Goal: Transaction & Acquisition: Book appointment/travel/reservation

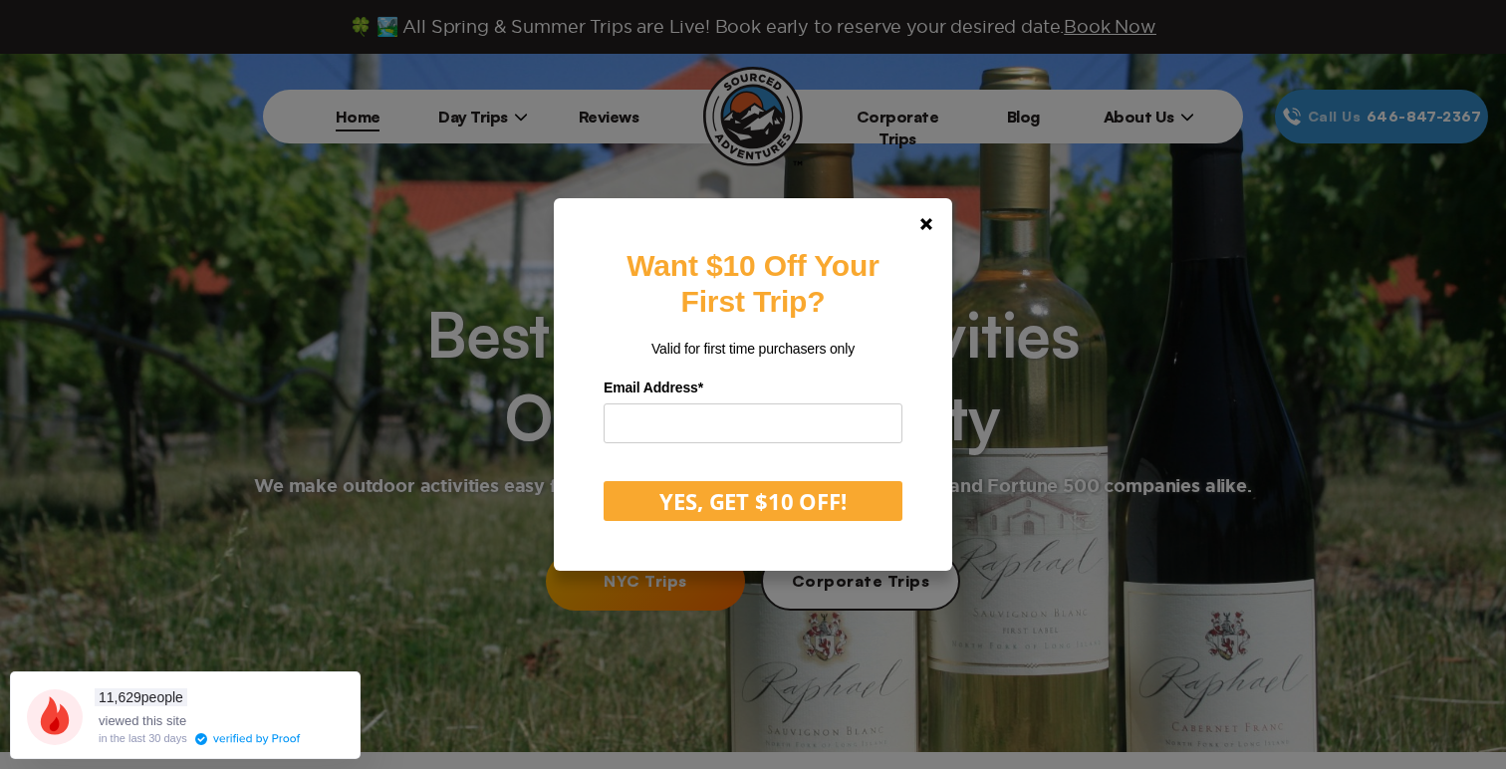
click at [470, 112] on div "Want $10 Off Your First Trip? Valid for first time purchasers only Email Addres…" at bounding box center [753, 384] width 1506 height 769
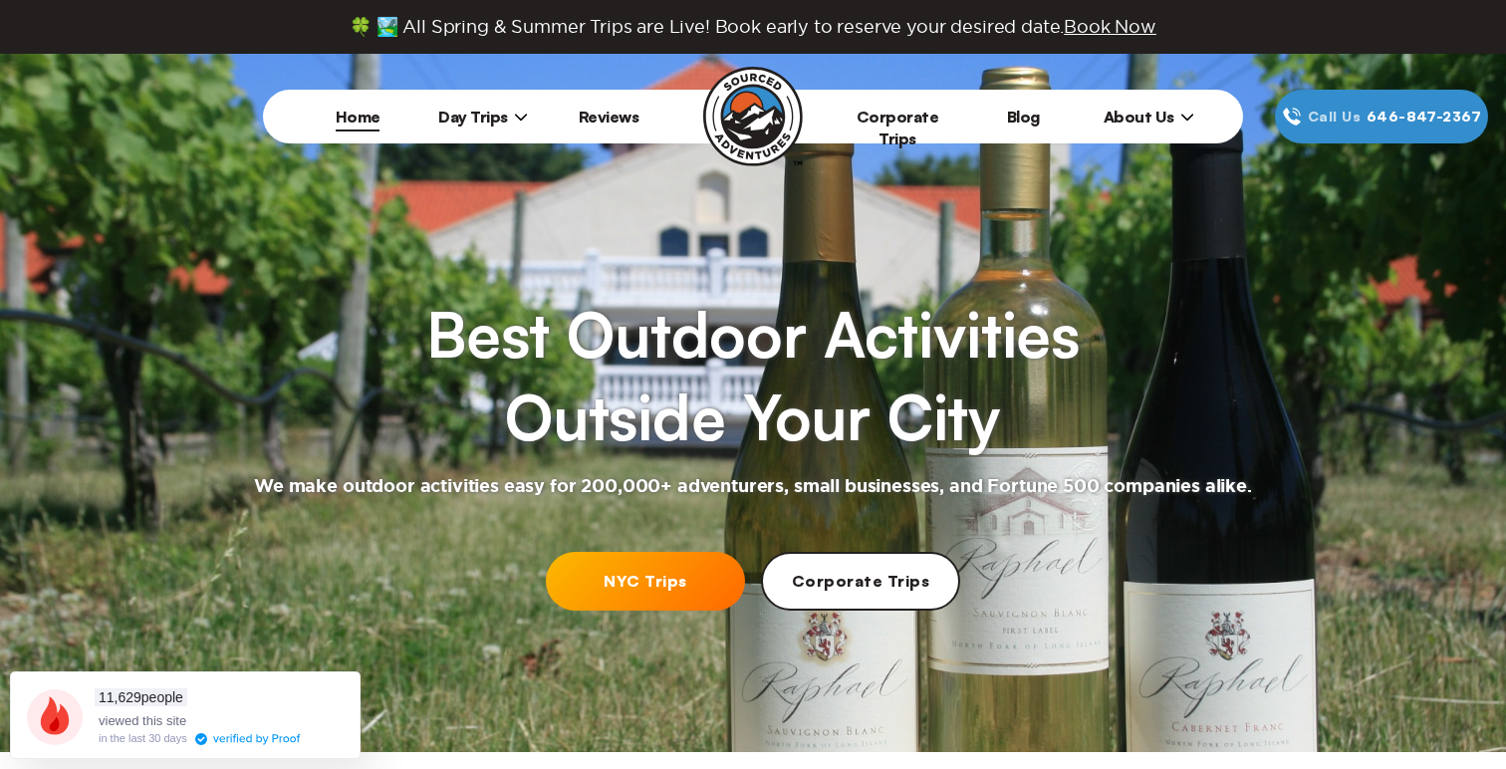
click at [485, 108] on span "Day Trips" at bounding box center [483, 117] width 90 height 20
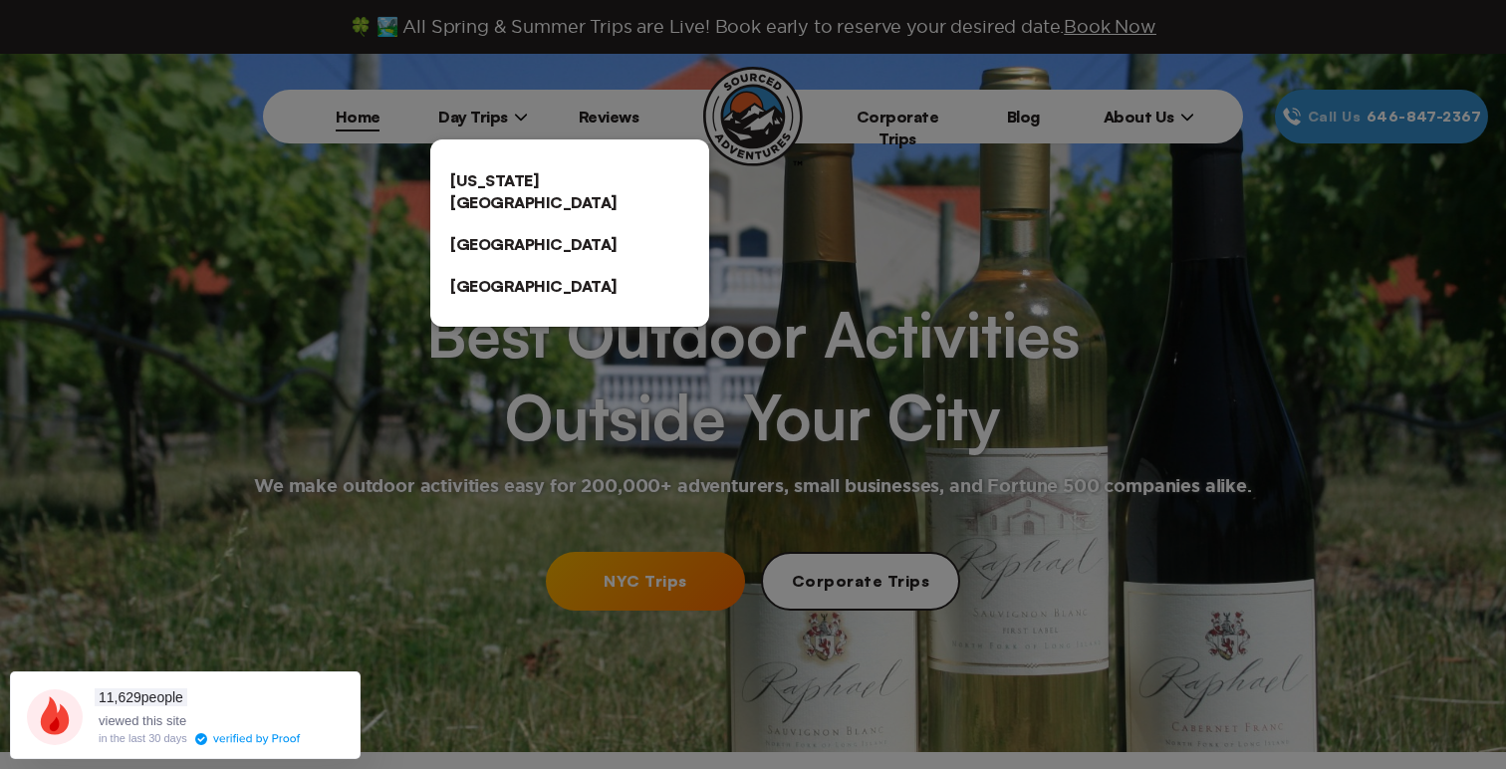
click at [501, 223] on link "[GEOGRAPHIC_DATA]" at bounding box center [569, 244] width 279 height 42
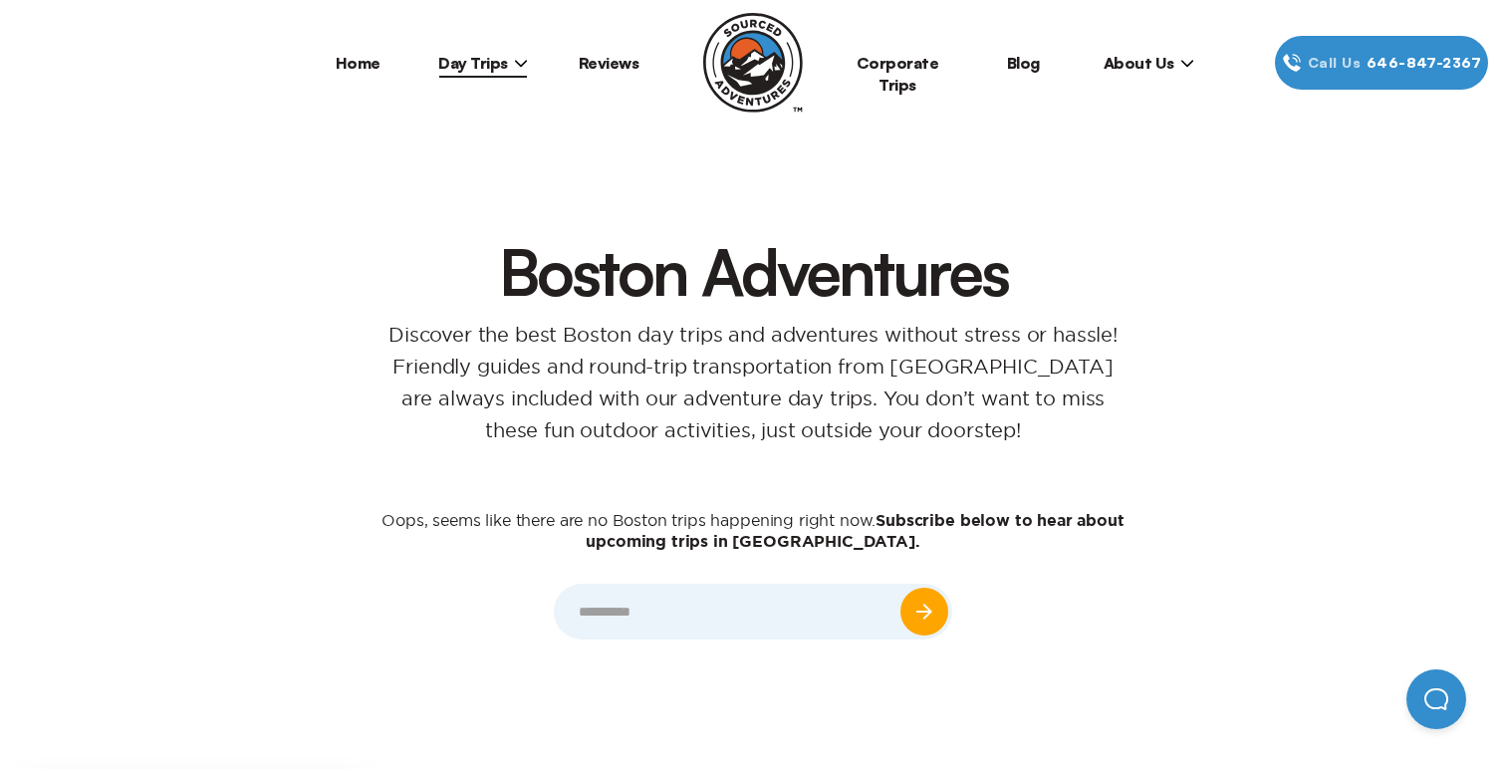
click at [490, 58] on span "Day Trips" at bounding box center [483, 63] width 90 height 20
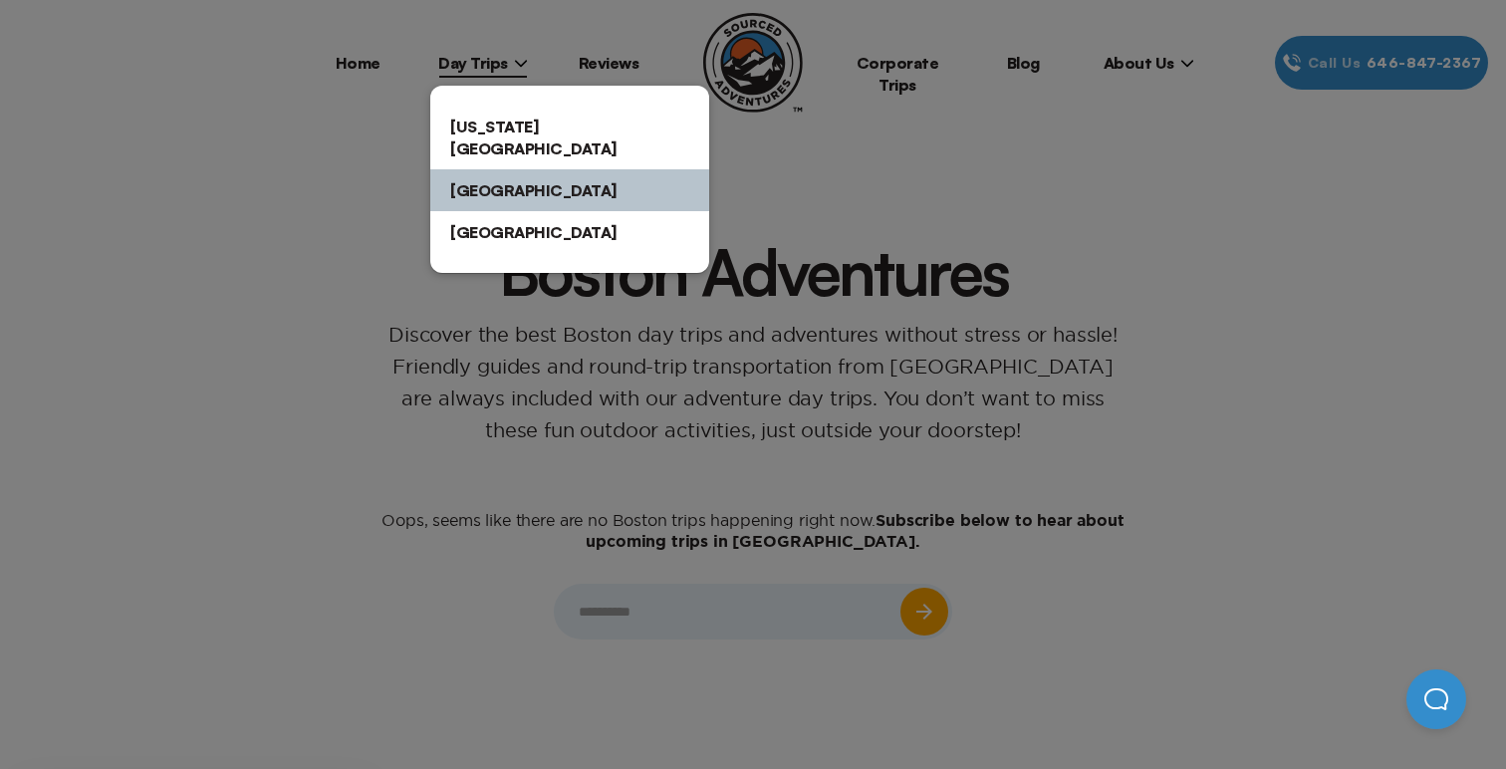
click at [490, 130] on link "[US_STATE][GEOGRAPHIC_DATA]" at bounding box center [569, 138] width 279 height 64
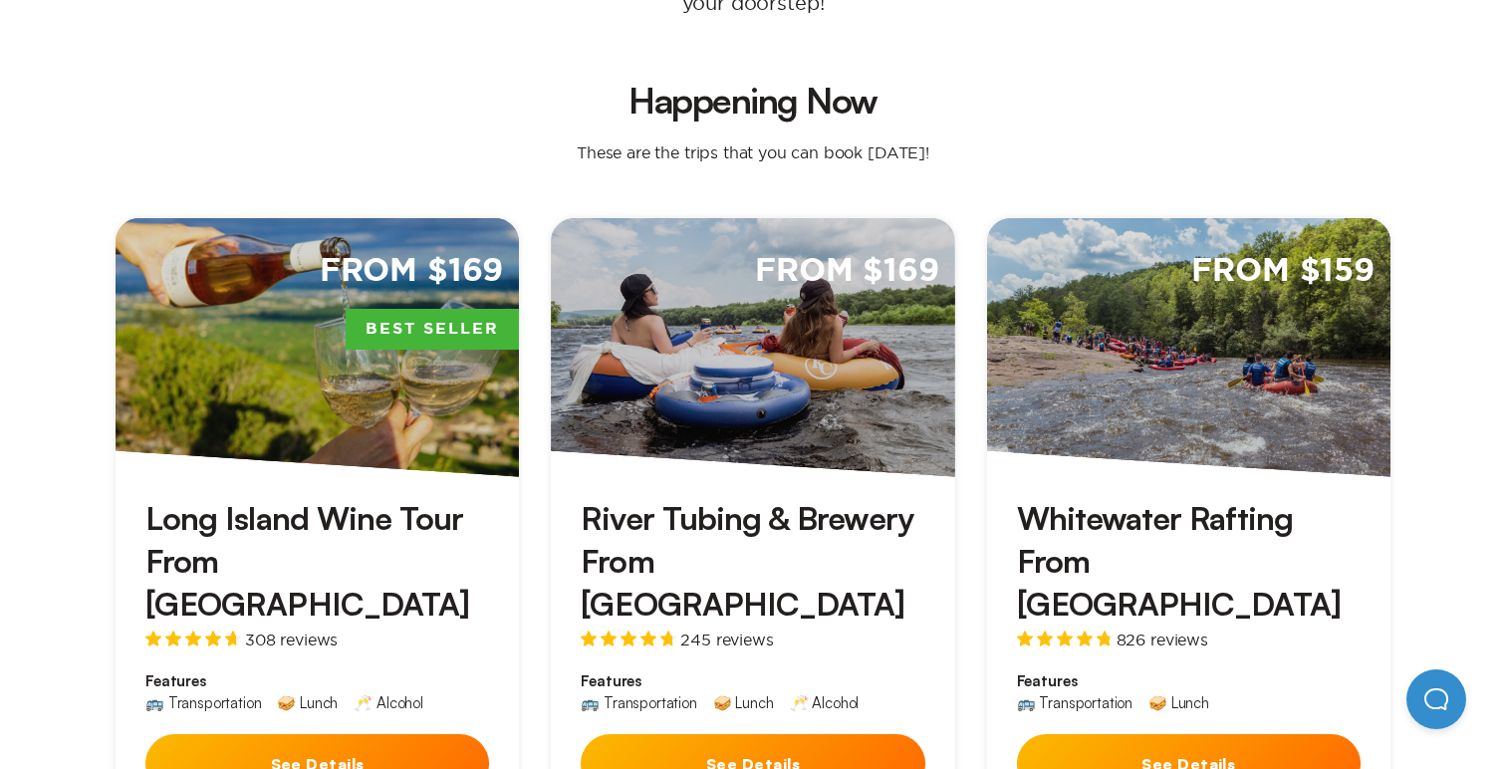
scroll to position [530, 0]
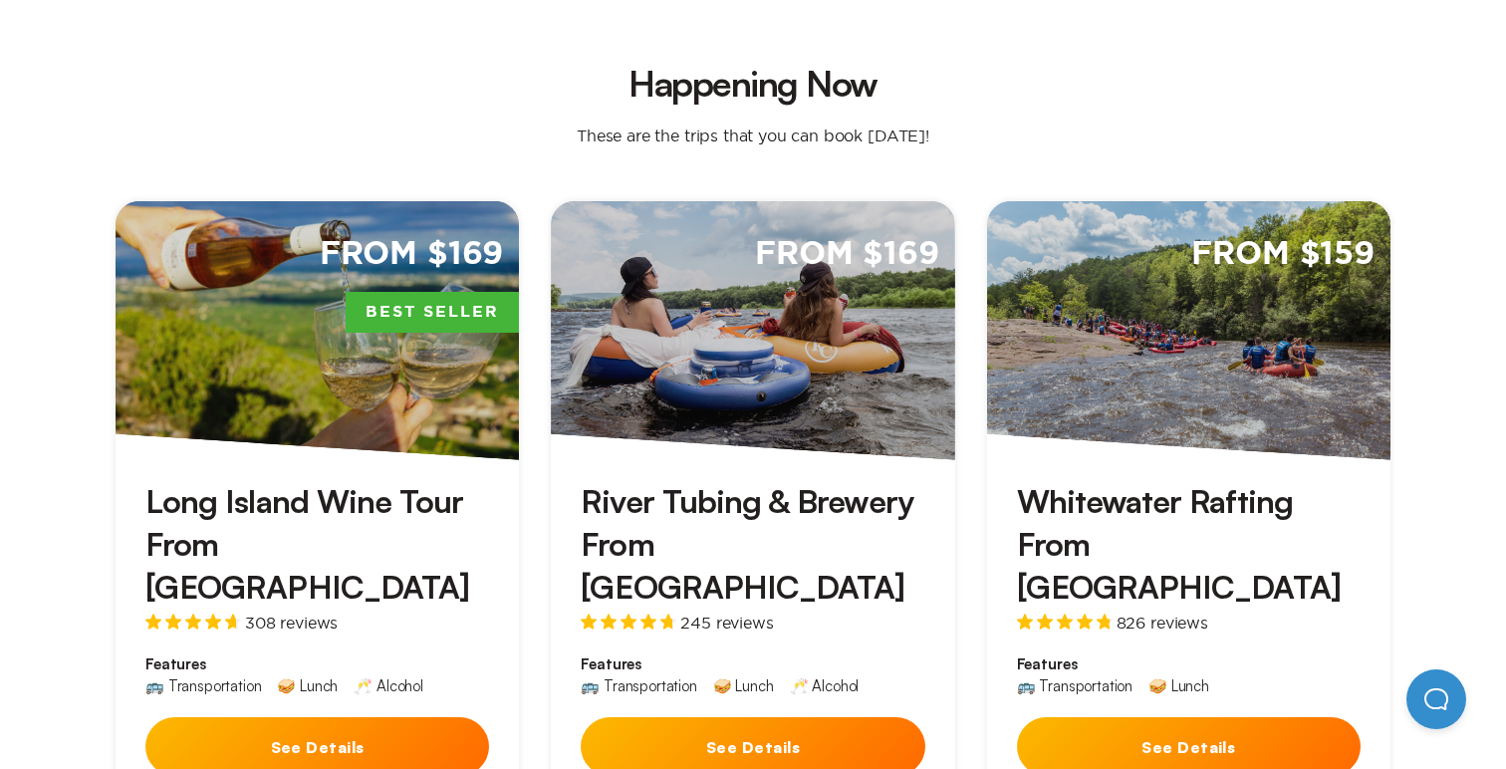
click at [1129, 404] on div "From $159" at bounding box center [1188, 330] width 403 height 259
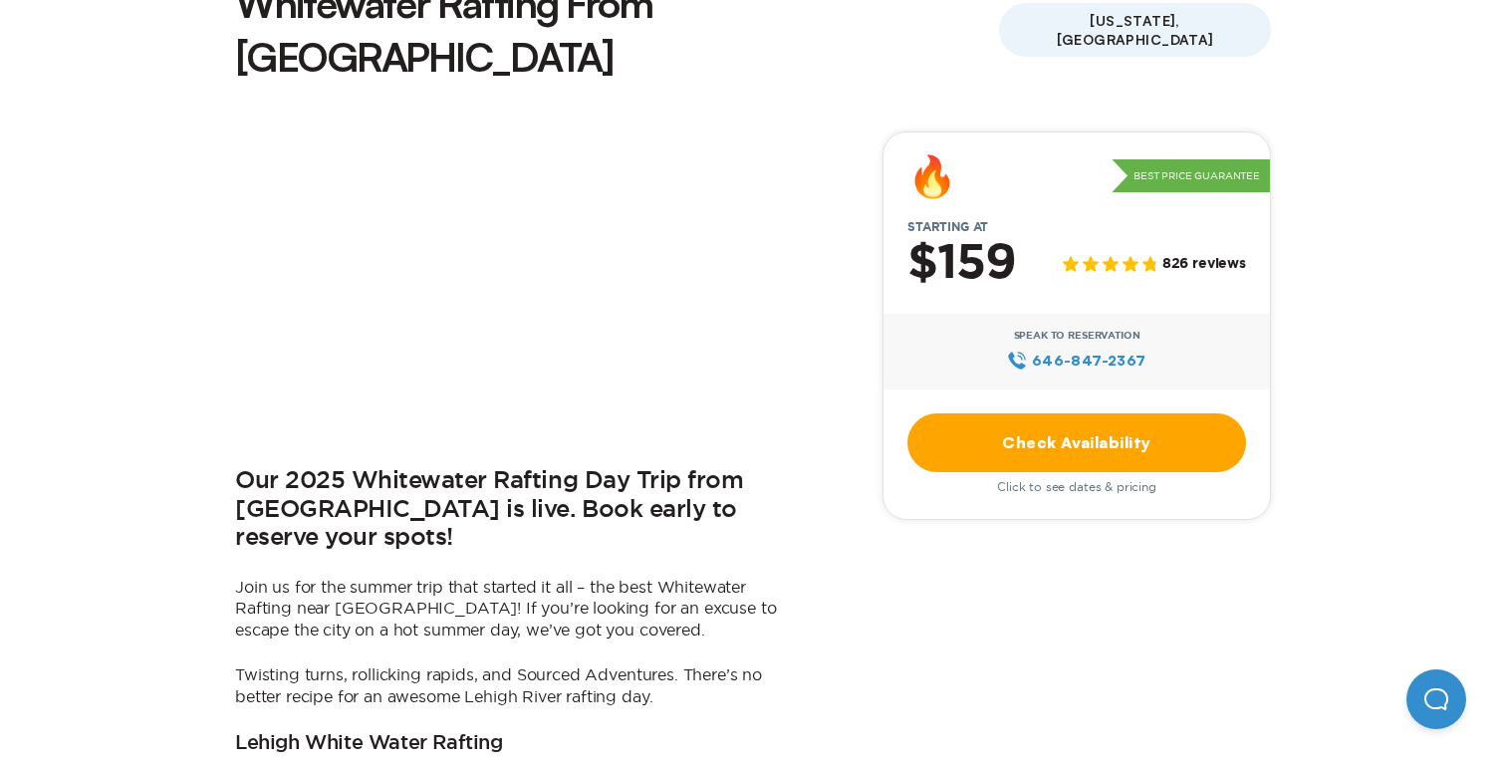
scroll to position [619, 0]
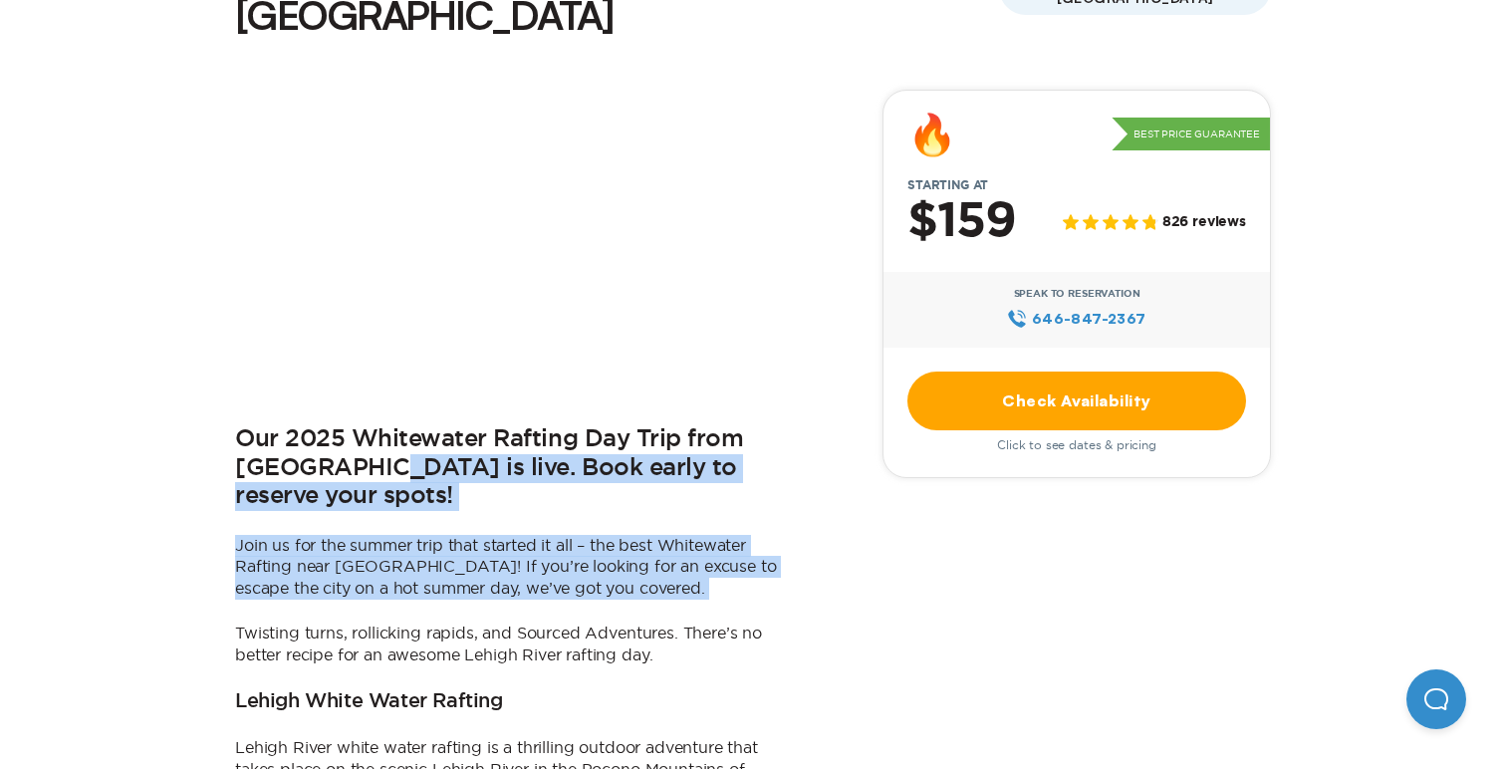
drag, startPoint x: 353, startPoint y: 440, endPoint x: 354, endPoint y: 536, distance: 95.6
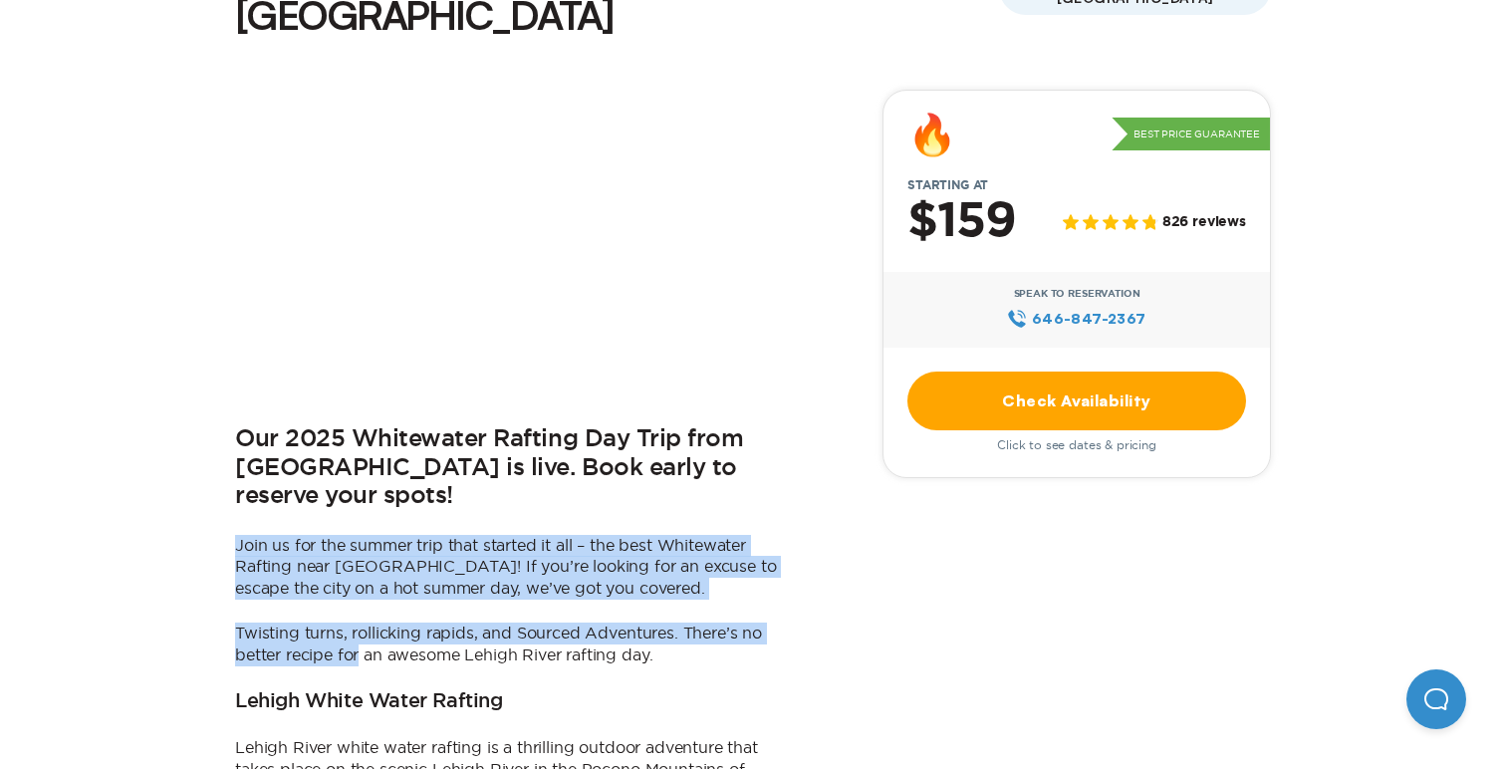
drag, startPoint x: 362, startPoint y: 569, endPoint x: 362, endPoint y: 431, distance: 137.4
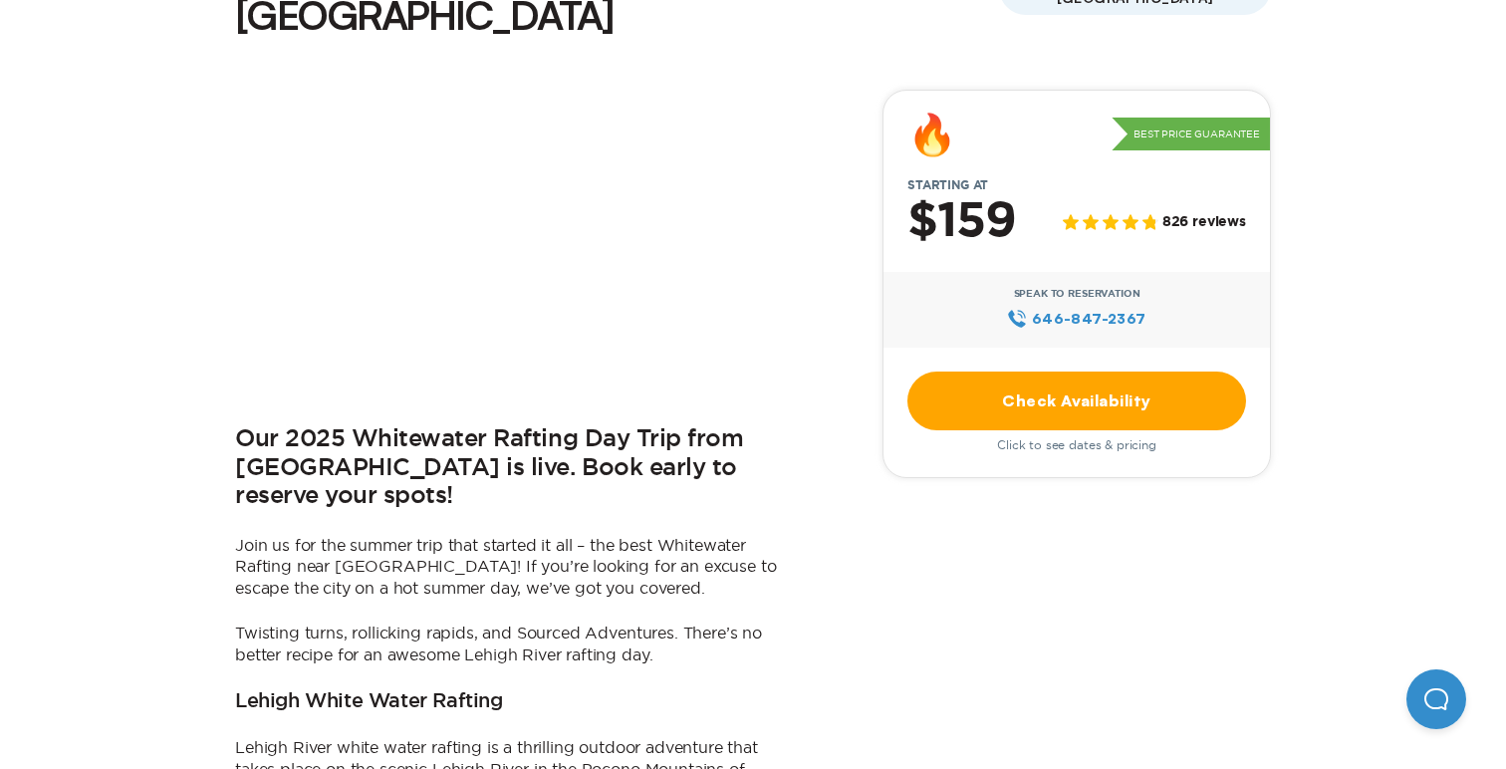
click at [364, 425] on h2 "Our 2025 Whitewater Rafting Day Trip from [GEOGRAPHIC_DATA] is live. Book early…" at bounding box center [514, 468] width 558 height 86
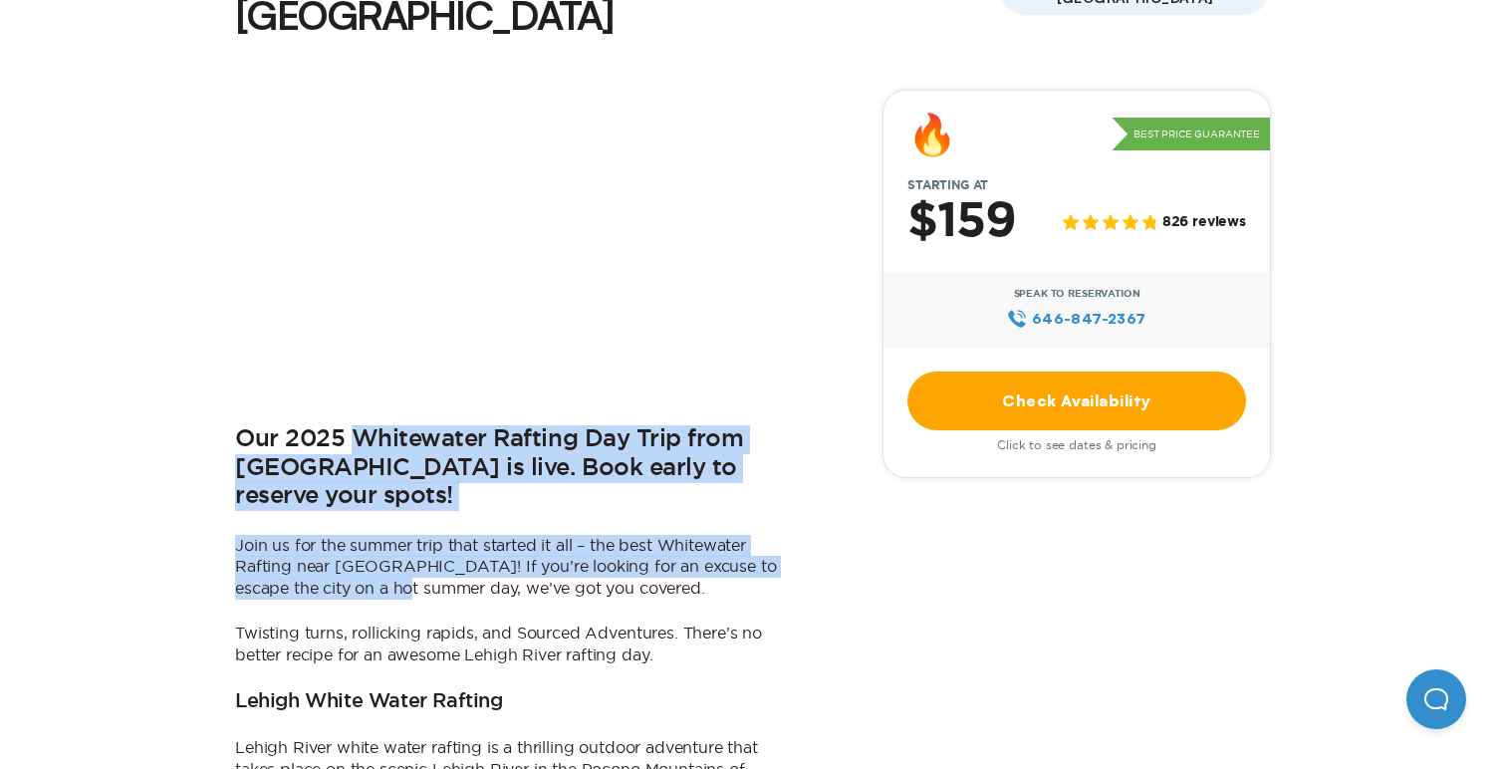
drag, startPoint x: 364, startPoint y: 396, endPoint x: 362, endPoint y: 511, distance: 114.5
click at [362, 535] on p "Join us for the summer trip that started it all – the best Whitewater Rafting n…" at bounding box center [514, 567] width 558 height 65
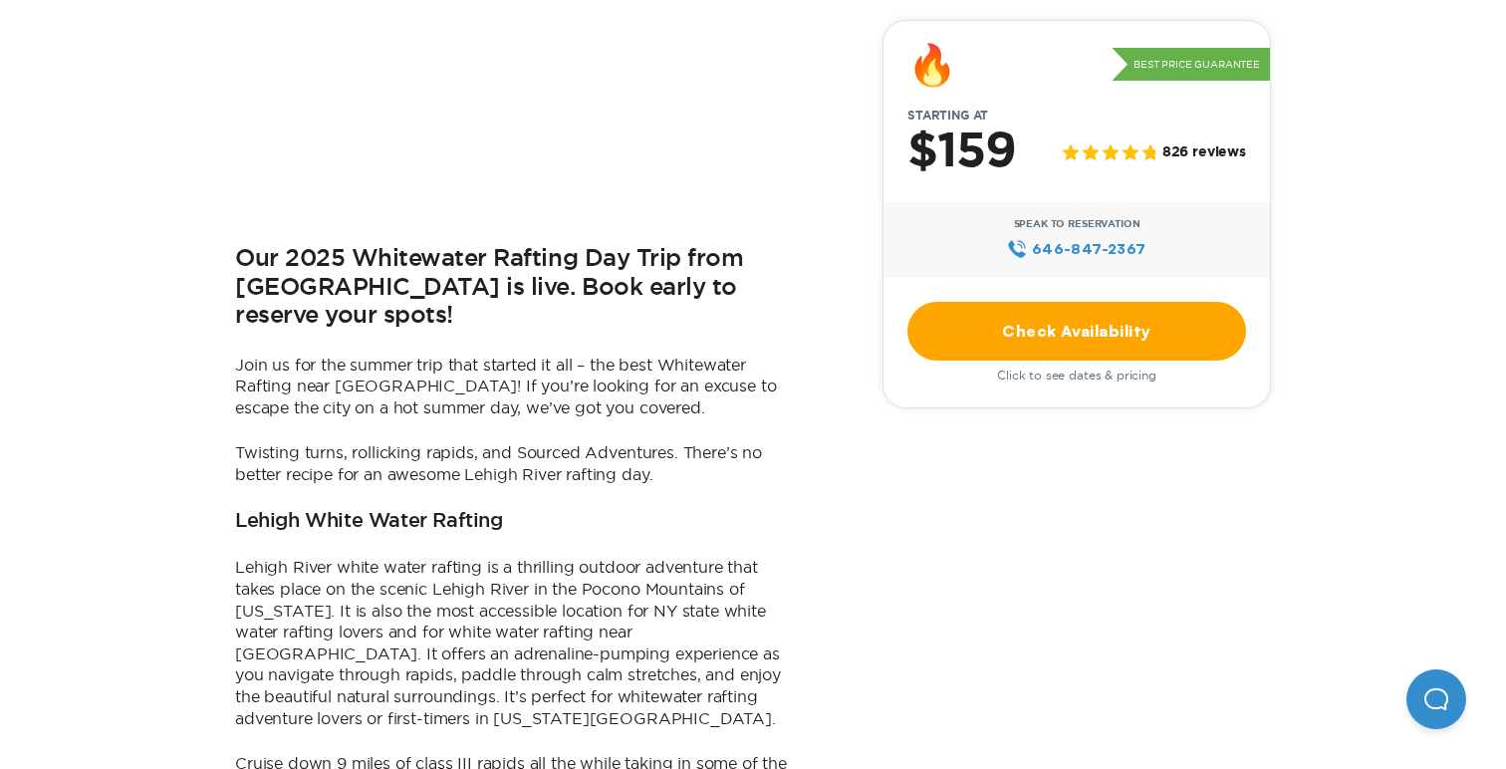
scroll to position [802, 0]
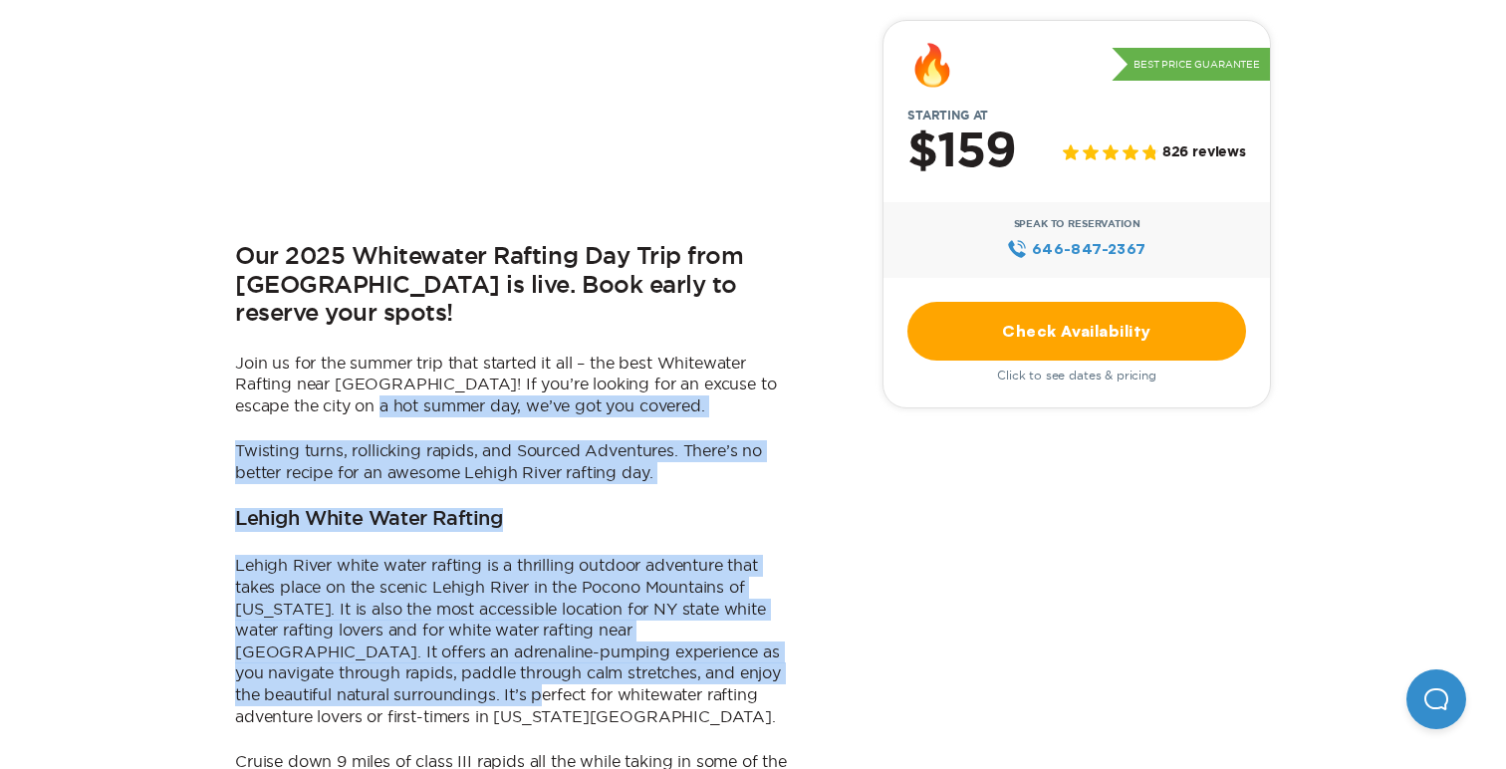
drag, startPoint x: 365, startPoint y: 618, endPoint x: 346, endPoint y: 324, distance: 295.4
click at [346, 326] on div "Our 2025 Whitewater Rafting Day Trip from [GEOGRAPHIC_DATA] is live. Book early…" at bounding box center [514, 628] width 558 height 1442
click at [346, 353] on p "Join us for the summer trip that started it all – the best Whitewater Rafting n…" at bounding box center [514, 385] width 558 height 65
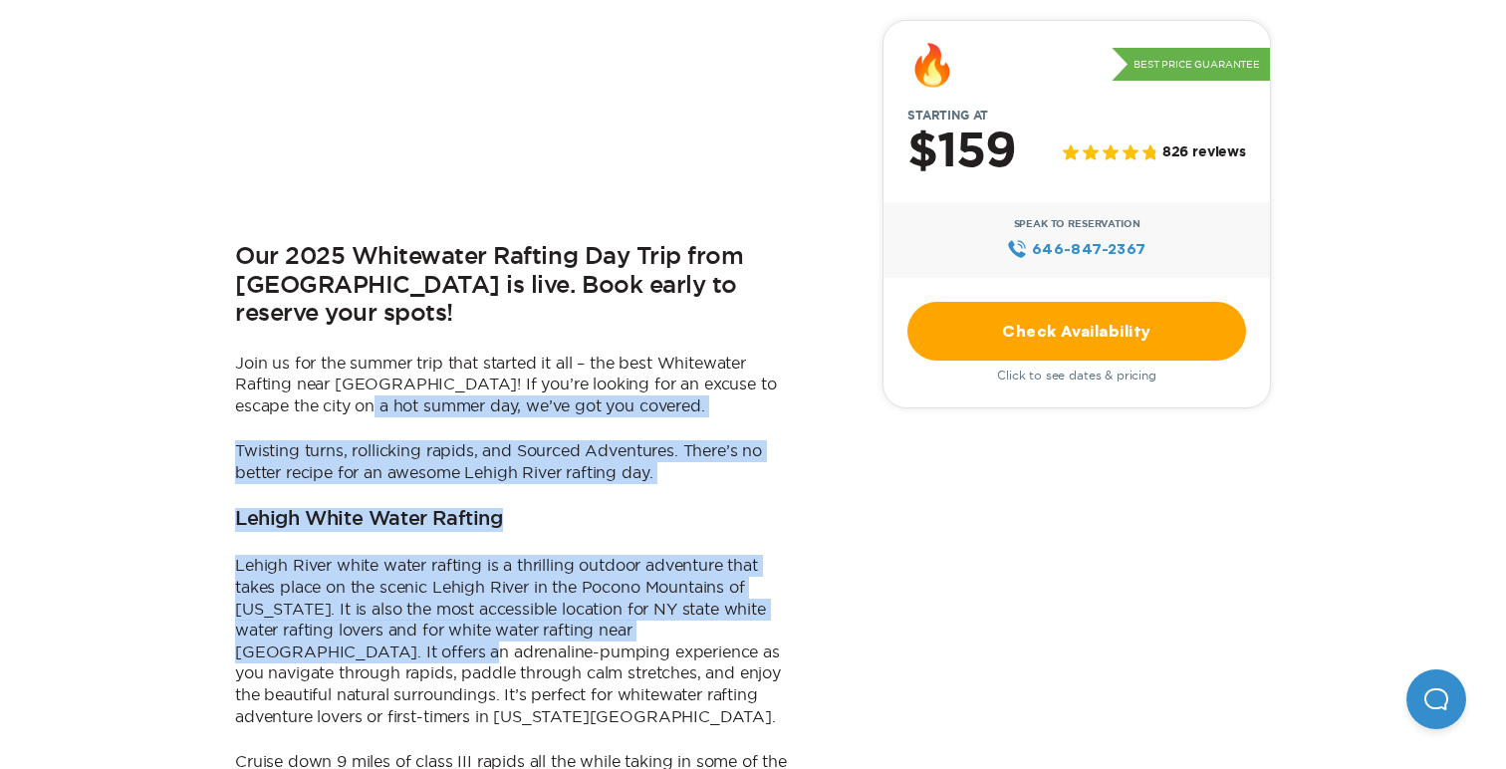
drag, startPoint x: 346, startPoint y: 324, endPoint x: 307, endPoint y: 576, distance: 254.9
click at [308, 576] on div "Our 2025 Whitewater Rafting Day Trip from [GEOGRAPHIC_DATA] is live. Book early…" at bounding box center [514, 628] width 558 height 1442
click at [307, 576] on p "Lehigh River white water rafting is a thrilling outdoor adventure that takes pl…" at bounding box center [514, 641] width 558 height 172
drag, startPoint x: 307, startPoint y: 572, endPoint x: 306, endPoint y: 328, distance: 244.0
click at [306, 328] on div "Our 2025 Whitewater Rafting Day Trip from [GEOGRAPHIC_DATA] is live. Book early…" at bounding box center [514, 628] width 558 height 1442
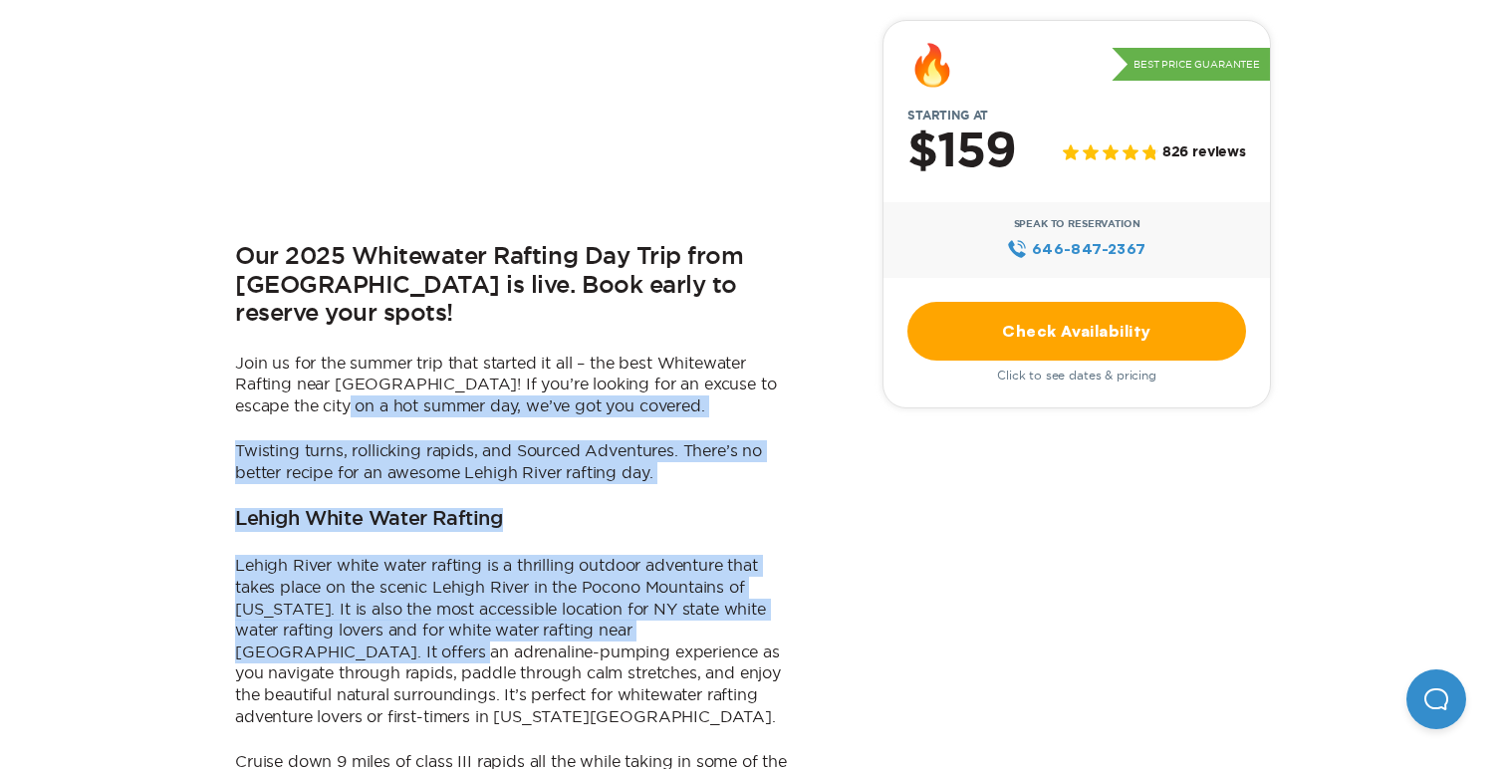
click at [306, 353] on p "Join us for the summer trip that started it all – the best Whitewater Rafting n…" at bounding box center [514, 385] width 558 height 65
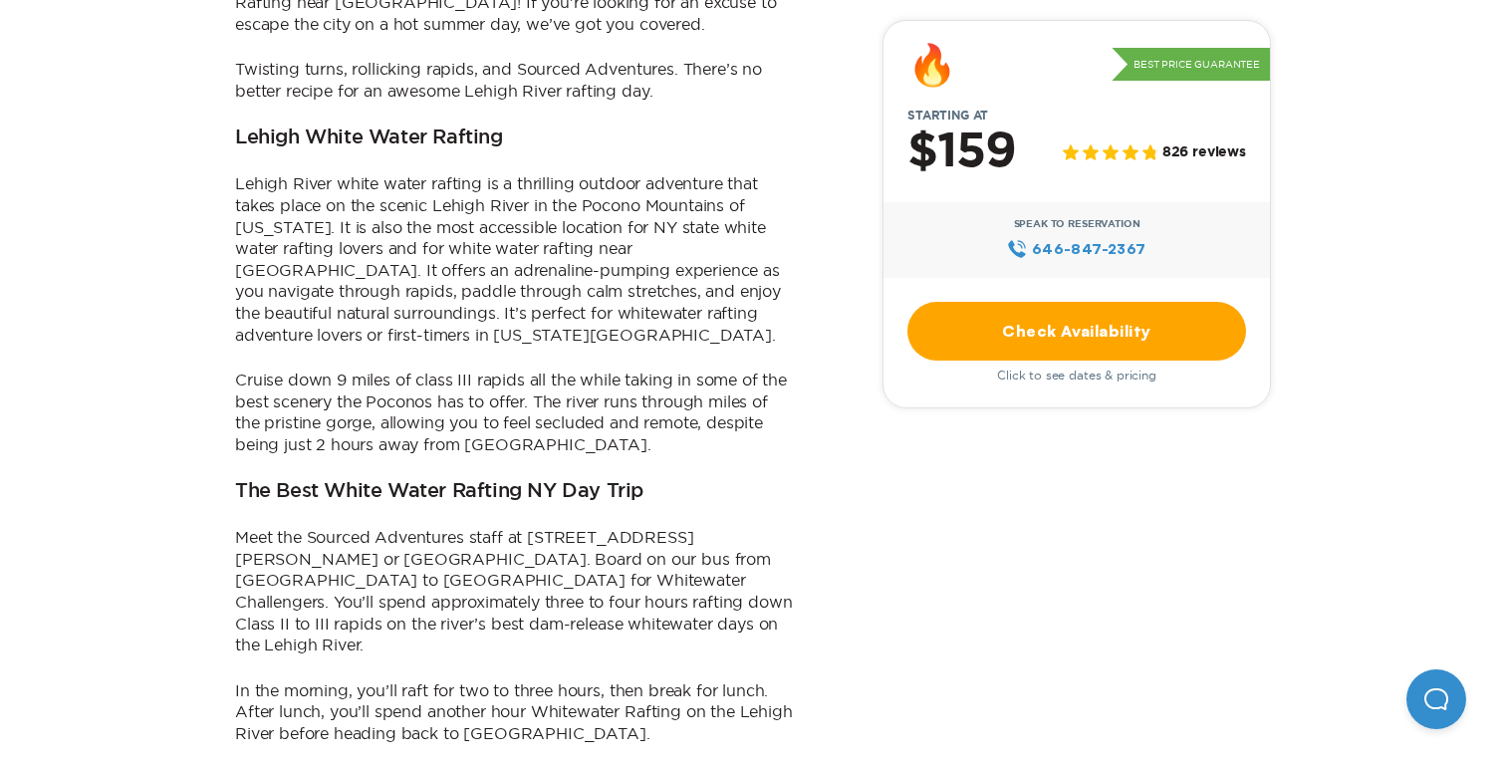
scroll to position [1214, 0]
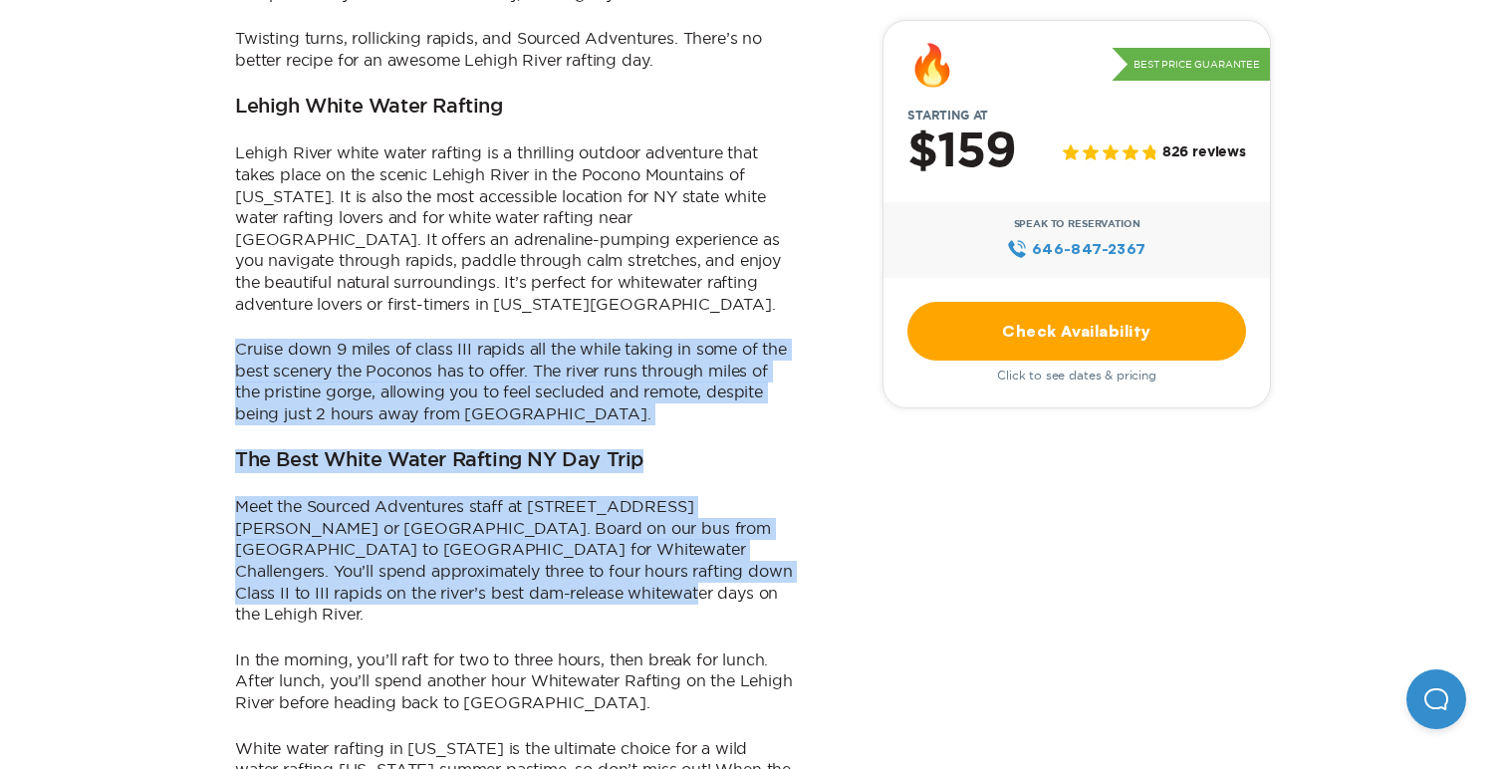
drag, startPoint x: 459, startPoint y: 505, endPoint x: 484, endPoint y: 216, distance: 289.9
click at [481, 231] on div "Our 2025 Whitewater Rafting Day Trip from [GEOGRAPHIC_DATA] is live. Book early…" at bounding box center [514, 216] width 558 height 1442
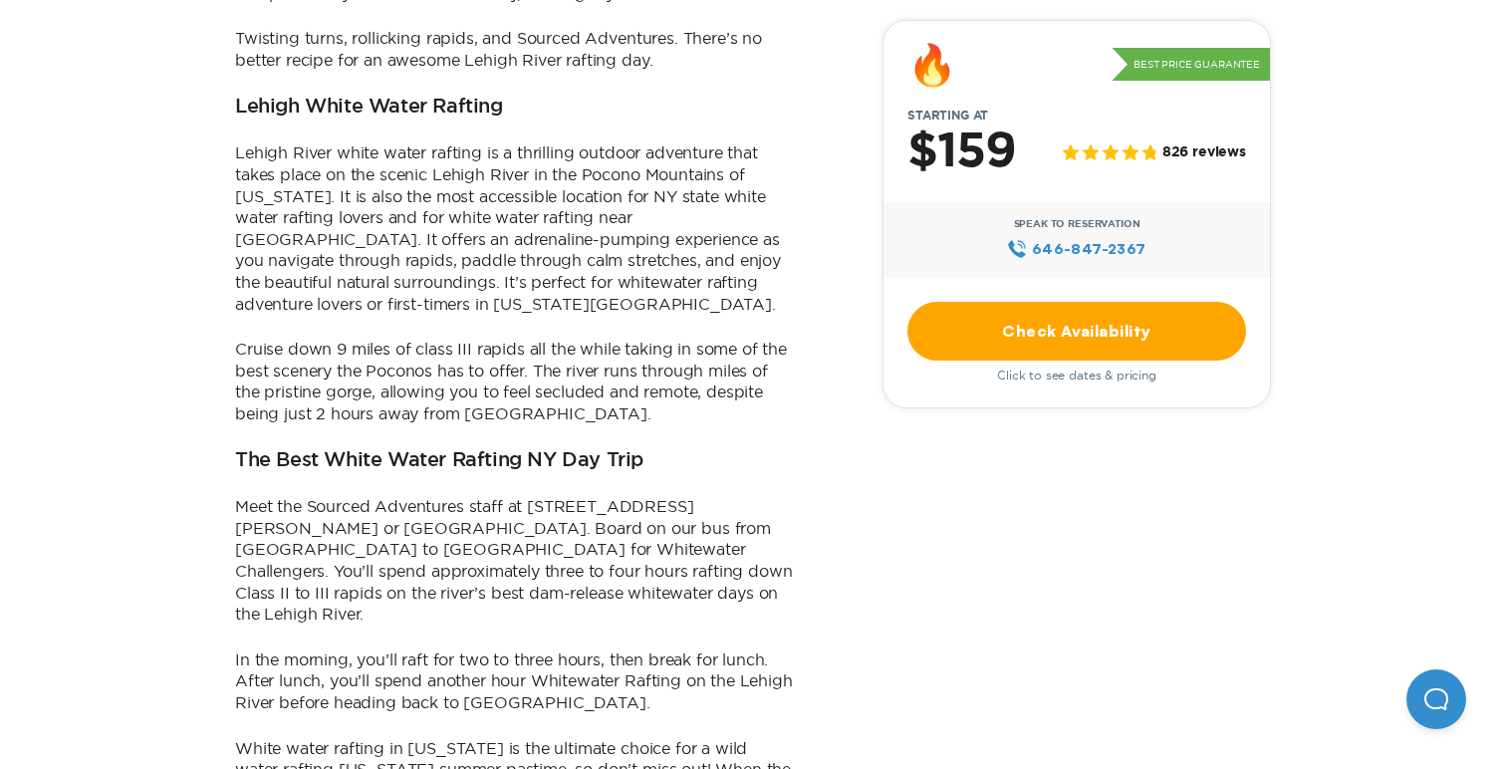
click at [484, 210] on p "Lehigh River white water rafting is a thrilling outdoor adventure that takes pl…" at bounding box center [514, 228] width 558 height 172
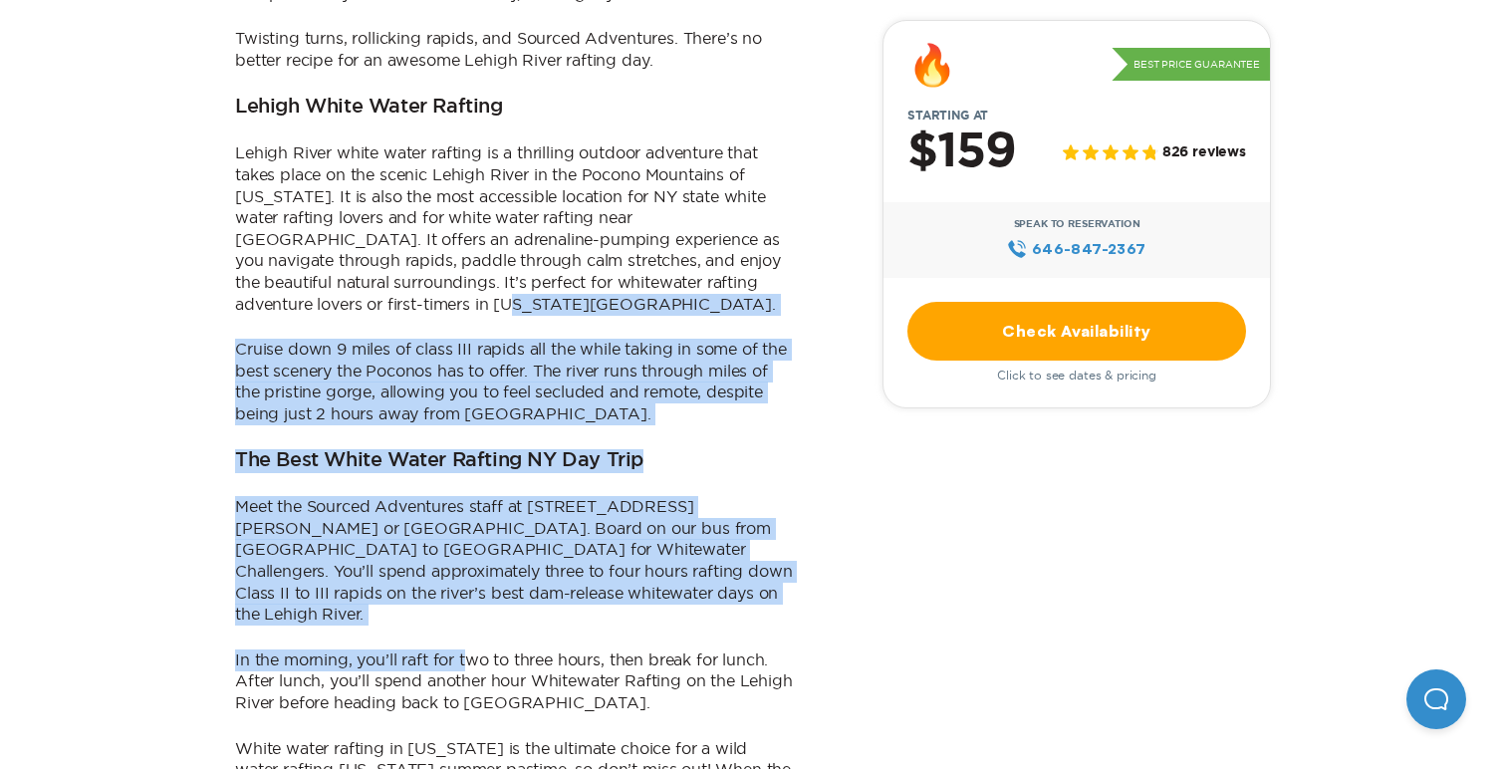
drag, startPoint x: 484, startPoint y: 214, endPoint x: 469, endPoint y: 550, distance: 335.9
click at [469, 551] on div "Our 2025 Whitewater Rafting Day Trip from [GEOGRAPHIC_DATA] is live. Book early…" at bounding box center [514, 216] width 558 height 1442
click at [467, 543] on div "Our 2025 Whitewater Rafting Day Trip from [GEOGRAPHIC_DATA] is live. Book early…" at bounding box center [514, 216] width 558 height 1442
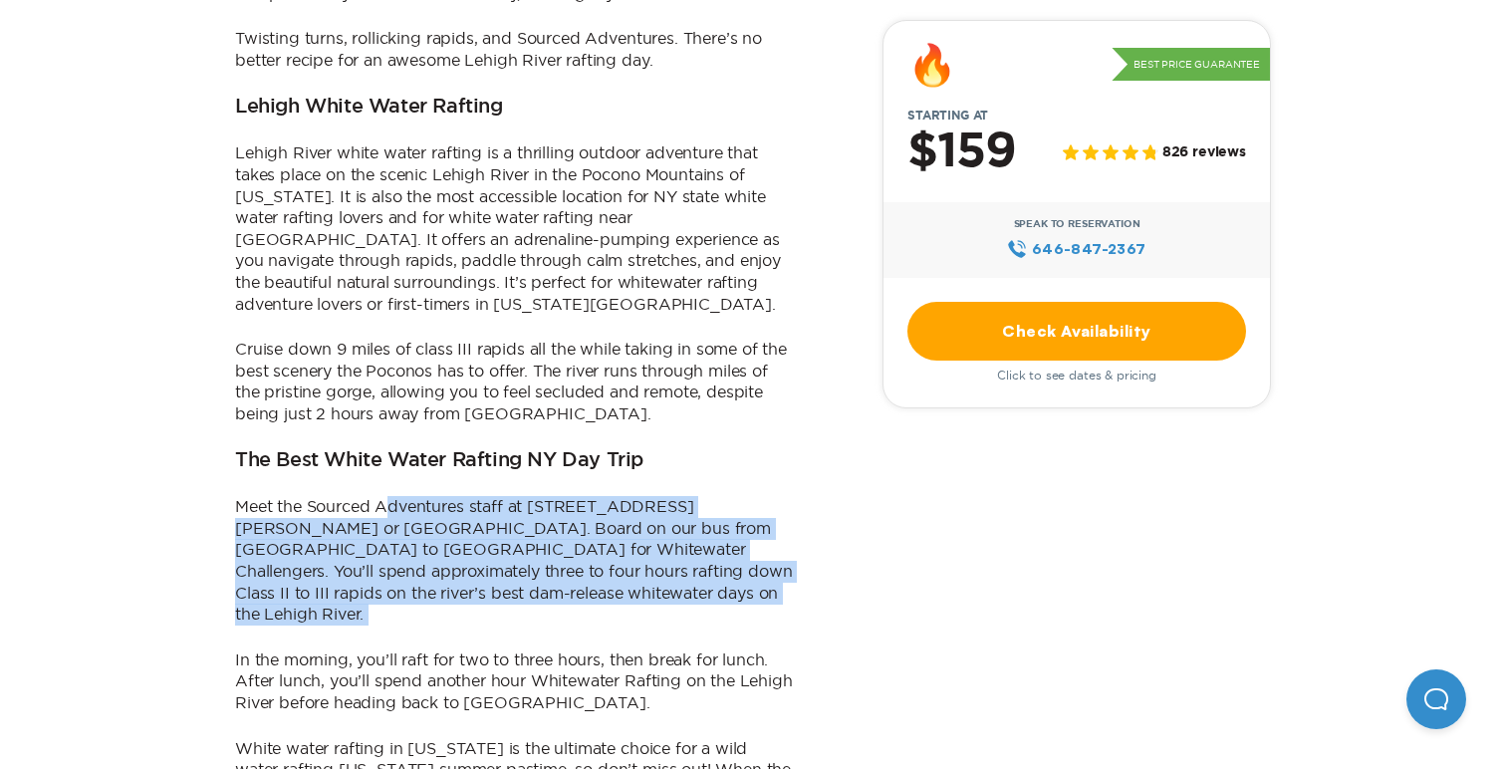
drag, startPoint x: 510, startPoint y: 527, endPoint x: 383, endPoint y: 420, distance: 165.4
click at [383, 420] on div "Our 2025 Whitewater Rafting Day Trip from [GEOGRAPHIC_DATA] is live. Book early…" at bounding box center [514, 216] width 558 height 1442
click at [383, 496] on p "Meet the Sourced Adventures staff at [STREET_ADDRESS][PERSON_NAME] or [GEOGRAPH…" at bounding box center [514, 560] width 558 height 129
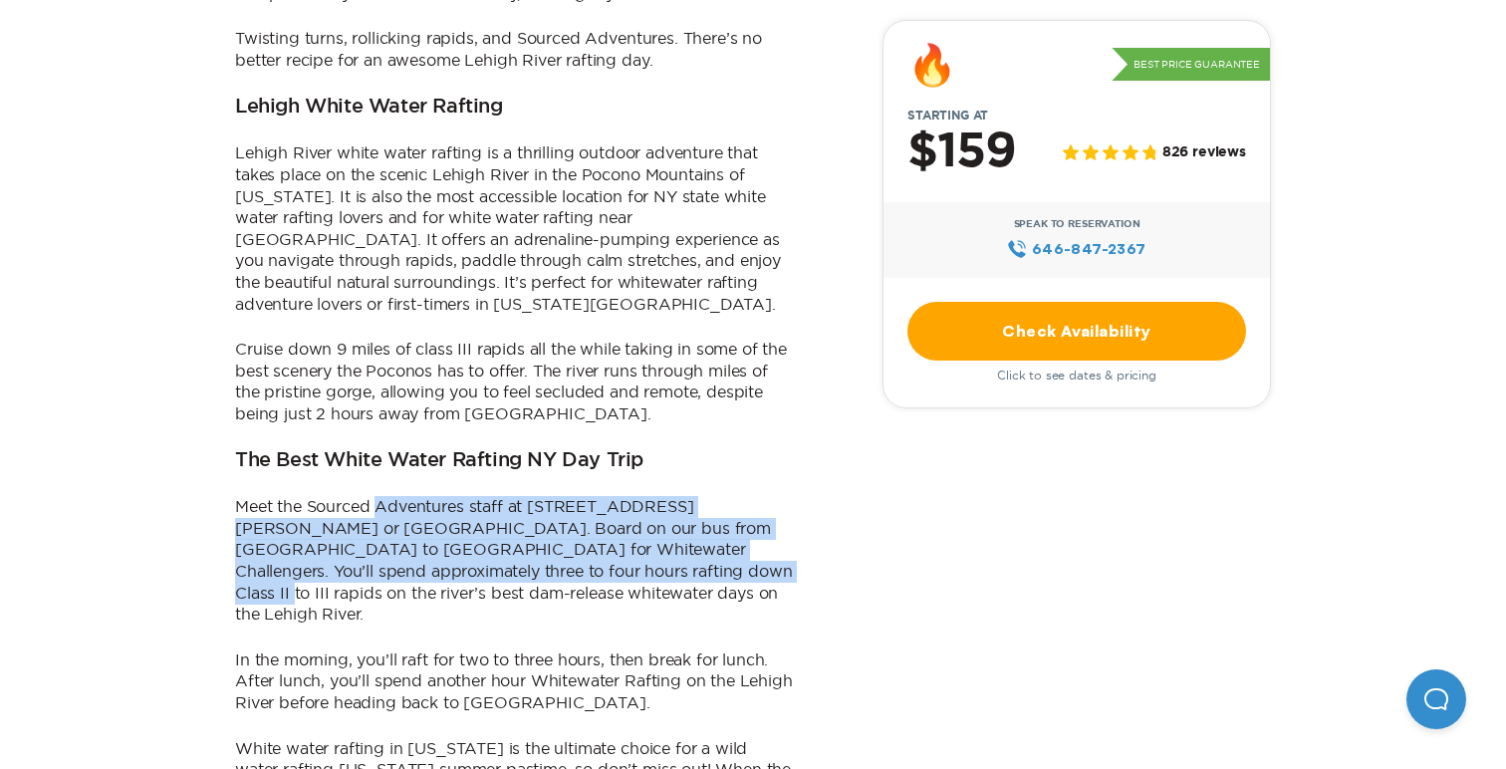
drag, startPoint x: 383, startPoint y: 420, endPoint x: 524, endPoint y: 496, distance: 159.5
click at [524, 496] on p "Meet the Sourced Adventures staff at [STREET_ADDRESS][PERSON_NAME] or [GEOGRAPH…" at bounding box center [514, 560] width 558 height 129
click at [520, 496] on p "Meet the Sourced Adventures staff at [STREET_ADDRESS][PERSON_NAME] or [GEOGRAPH…" at bounding box center [514, 560] width 558 height 129
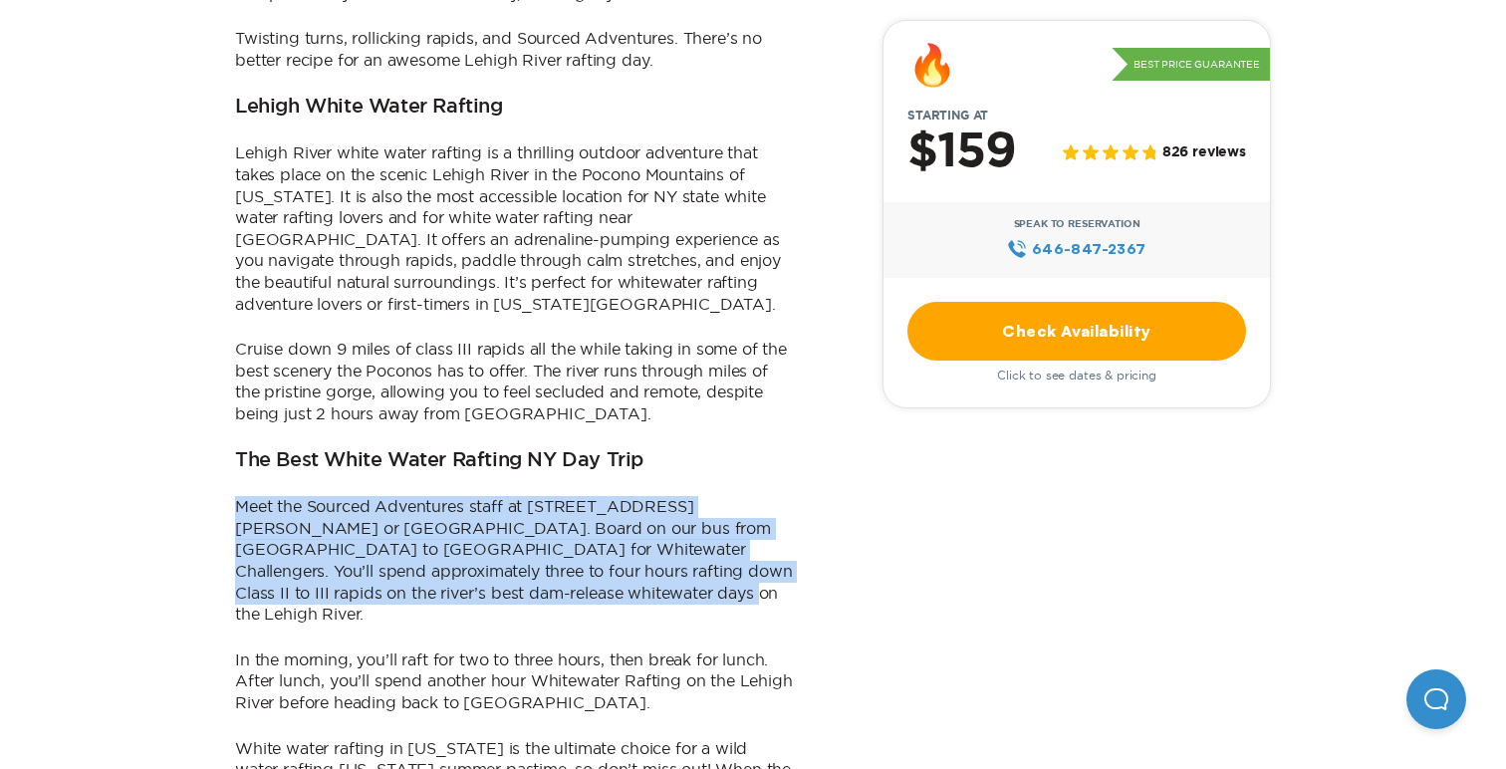
drag, startPoint x: 528, startPoint y: 517, endPoint x: 116, endPoint y: 392, distance: 430.6
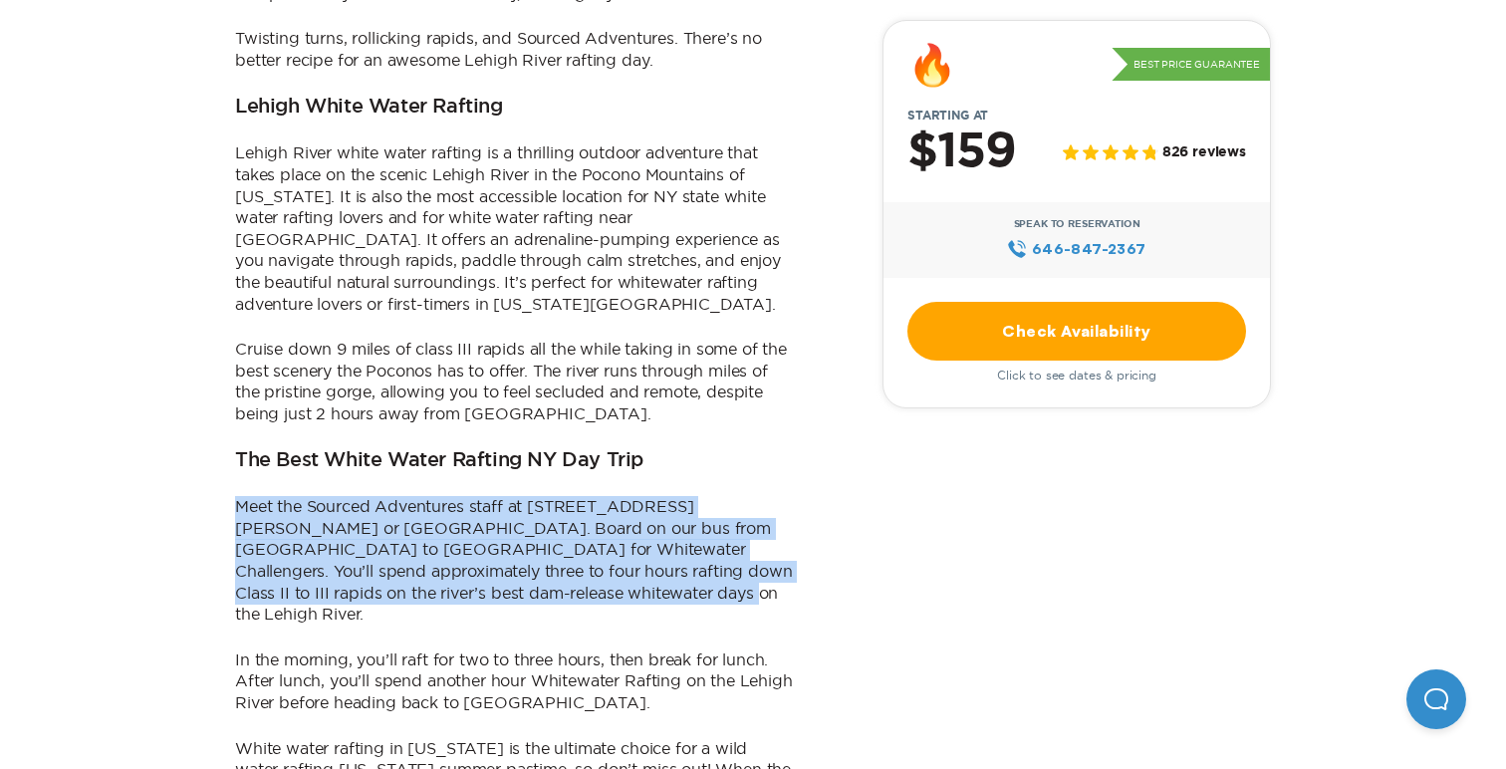
drag, startPoint x: 116, startPoint y: 396, endPoint x: 576, endPoint y: 522, distance: 476.9
click at [576, 522] on p "Meet the Sourced Adventures staff at [STREET_ADDRESS][PERSON_NAME] or [GEOGRAPH…" at bounding box center [514, 560] width 558 height 129
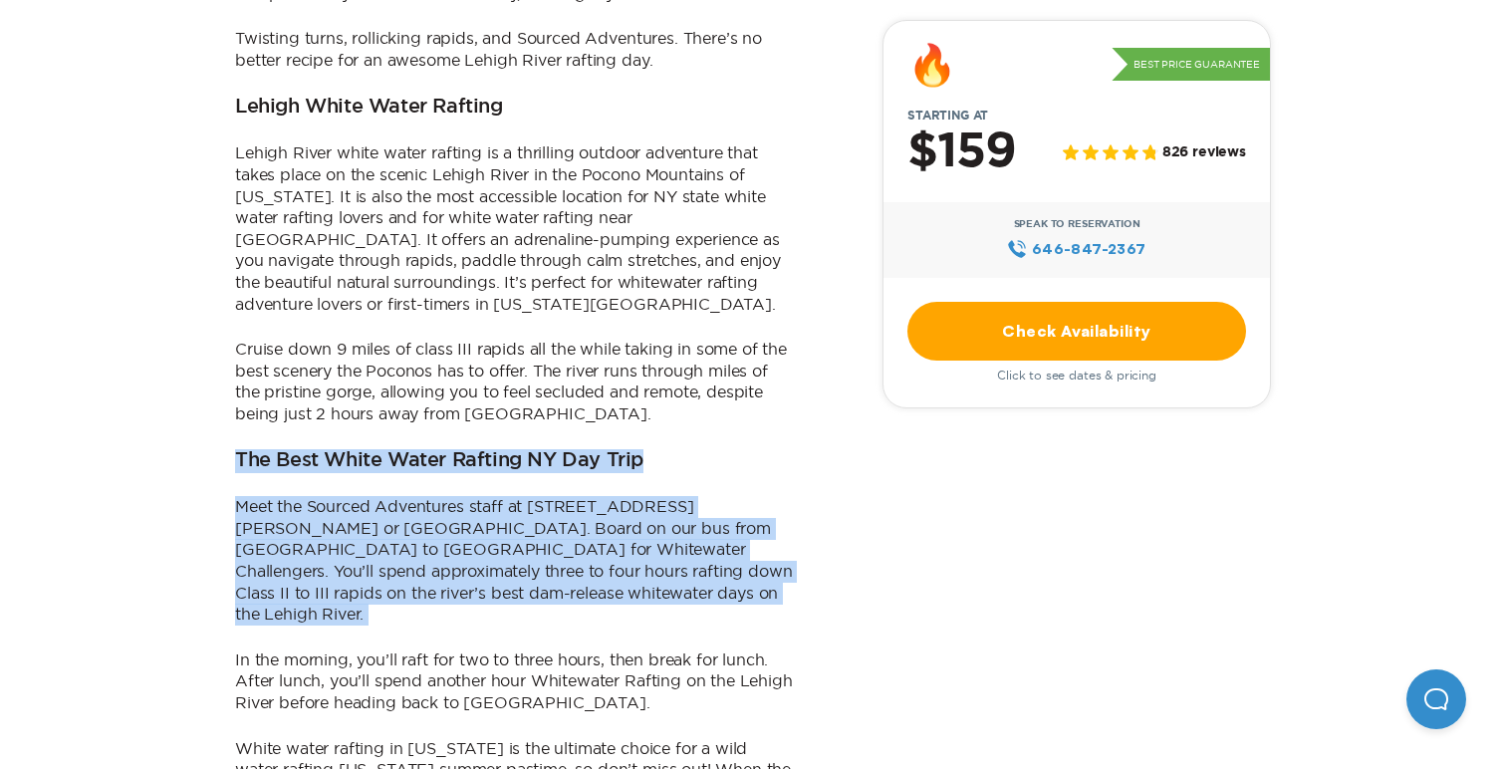
drag, startPoint x: 576, startPoint y: 522, endPoint x: 224, endPoint y: 378, distance: 379.6
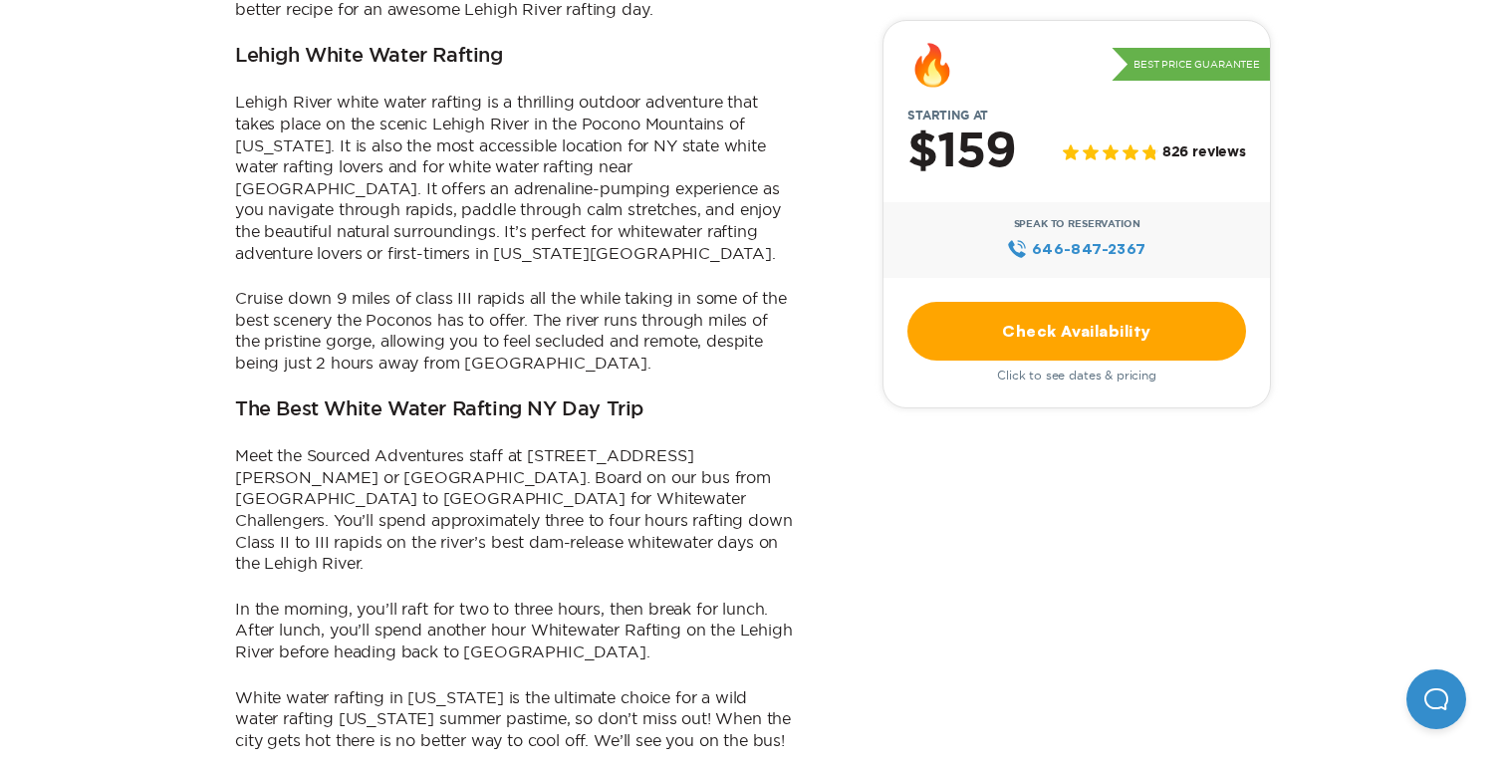
scroll to position [1274, 0]
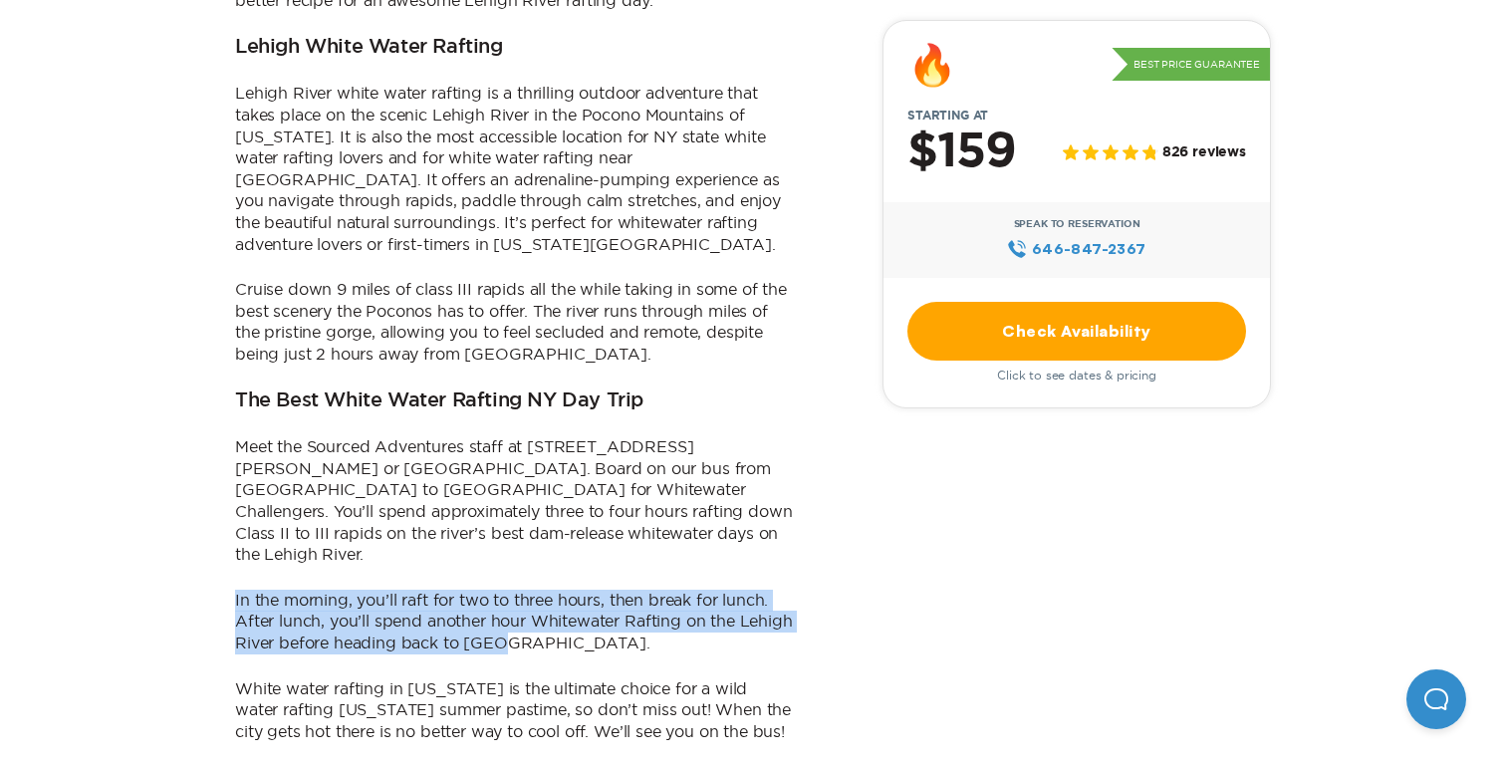
drag, startPoint x: 226, startPoint y: 480, endPoint x: 619, endPoint y: 543, distance: 398.3
click at [619, 590] on p "In the morning, you’ll raft for two to three hours, then break for lunch. After…" at bounding box center [514, 622] width 558 height 65
drag, startPoint x: 629, startPoint y: 543, endPoint x: 182, endPoint y: 509, distance: 448.4
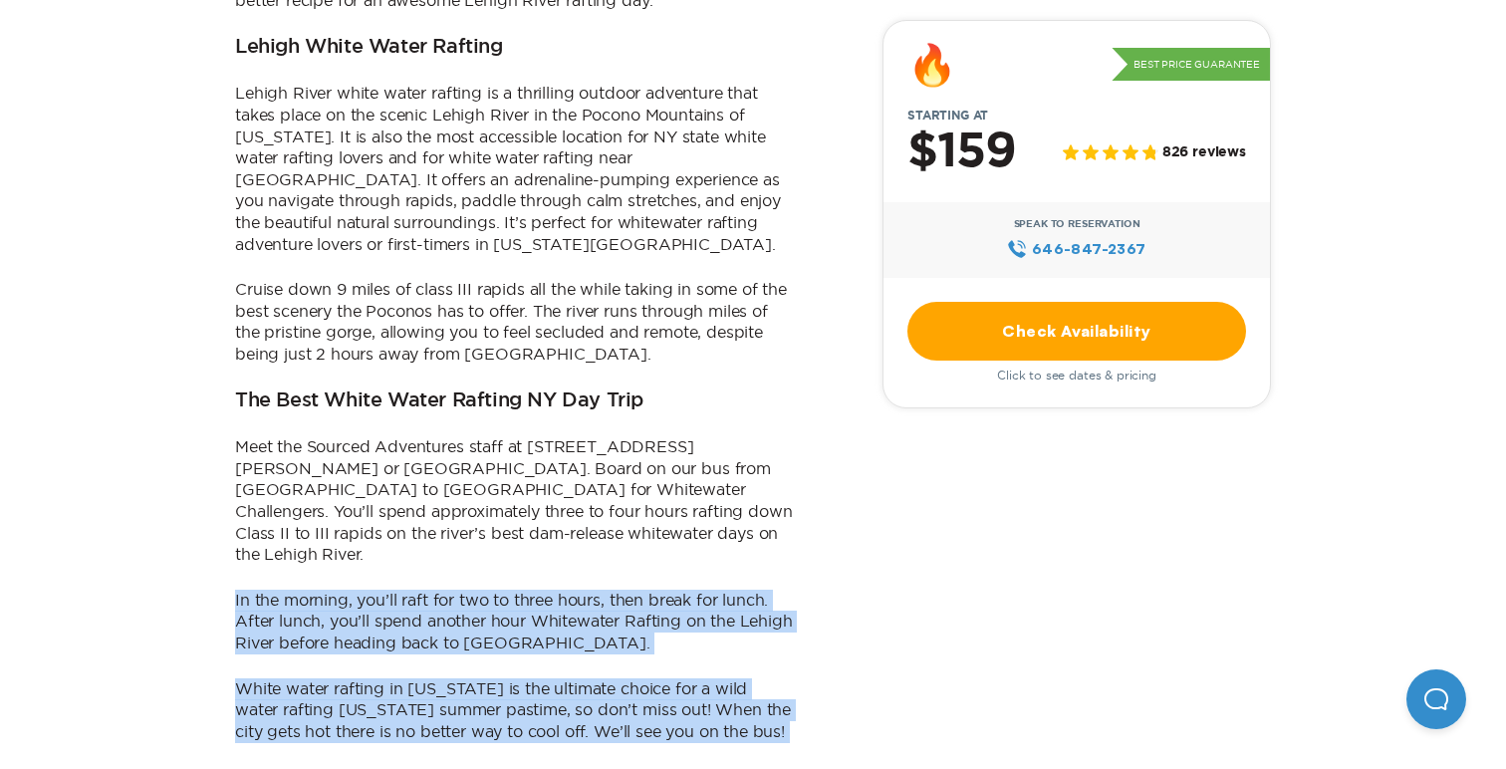
drag, startPoint x: 182, startPoint y: 509, endPoint x: 229, endPoint y: 643, distance: 142.3
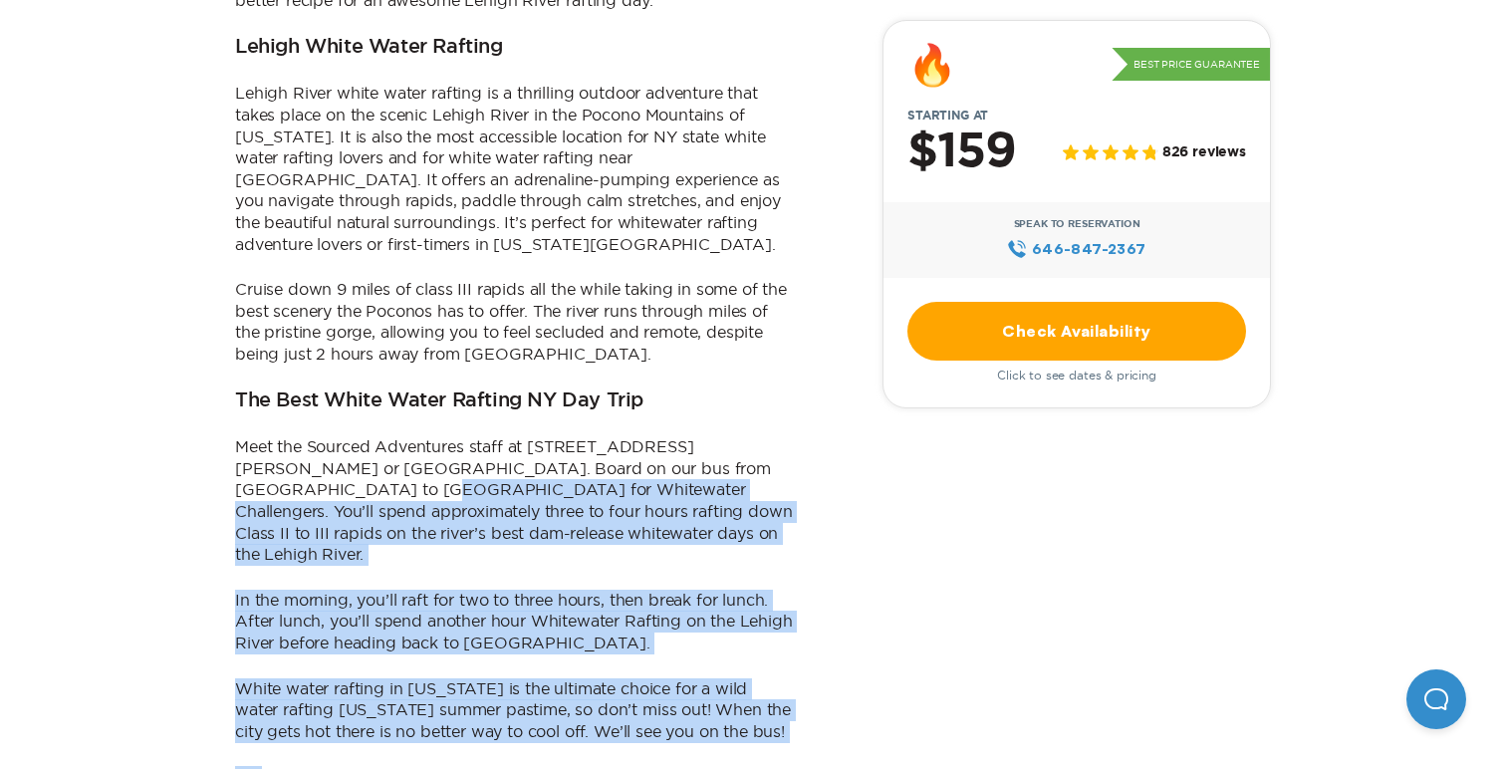
drag, startPoint x: 229, startPoint y: 648, endPoint x: 216, endPoint y: 415, distance: 233.4
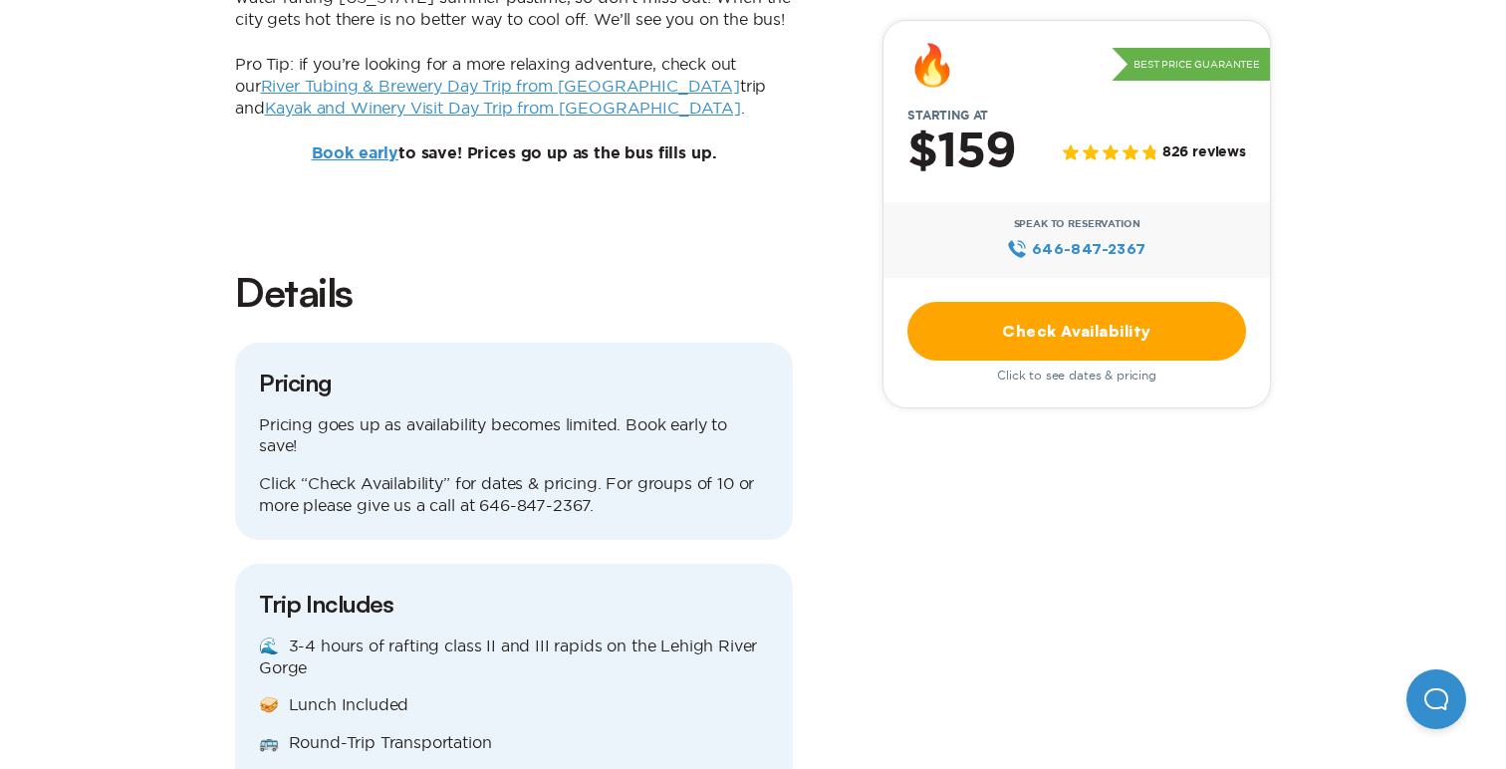
scroll to position [2000, 0]
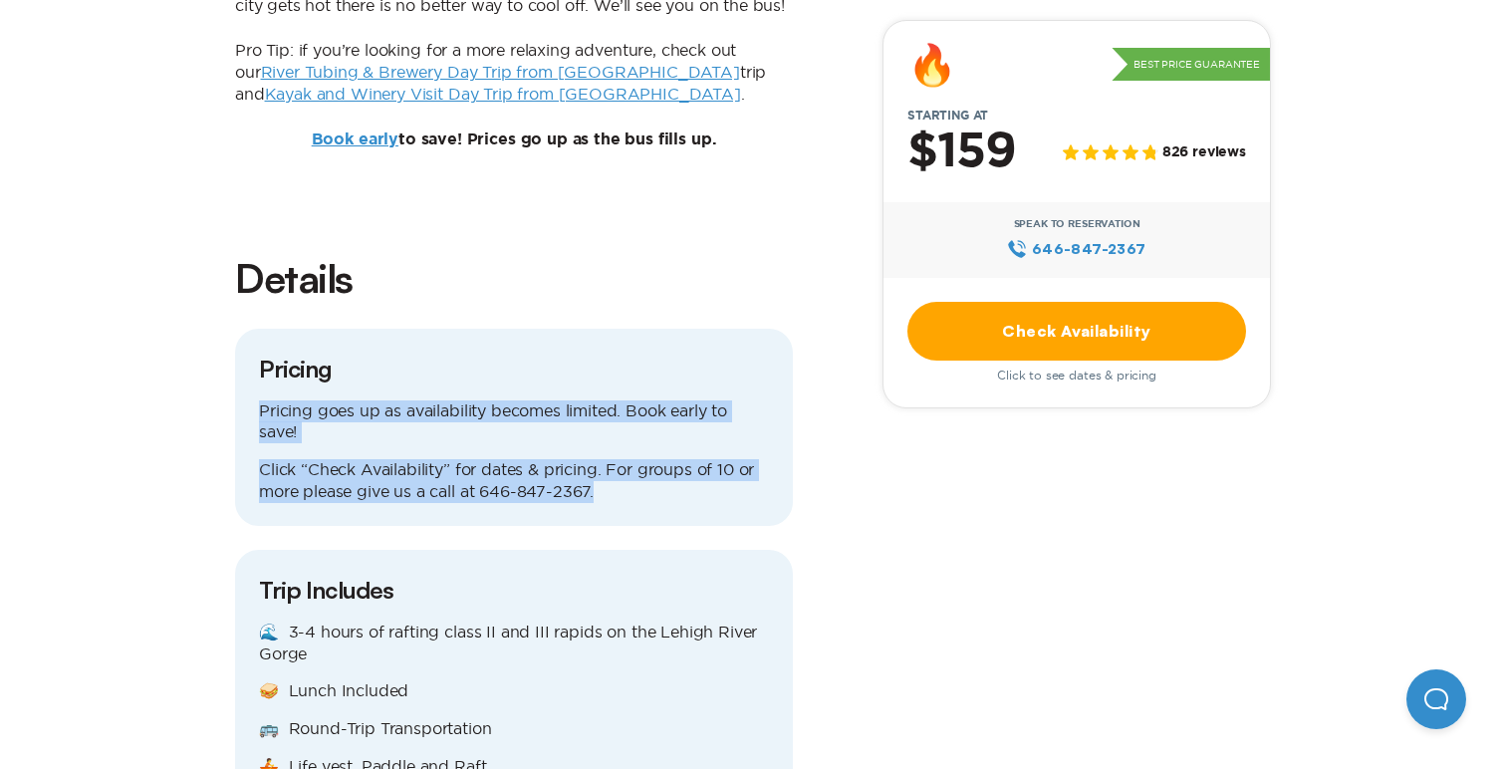
drag, startPoint x: 285, startPoint y: 372, endPoint x: 260, endPoint y: 307, distance: 70.3
click at [260, 329] on div "Pricing Pricing goes up as availability becomes limited. Book early to save! Cl…" at bounding box center [514, 427] width 558 height 197
click at [260, 400] on p "Pricing goes up as availability becomes limited. Book early to save!" at bounding box center [514, 421] width 510 height 43
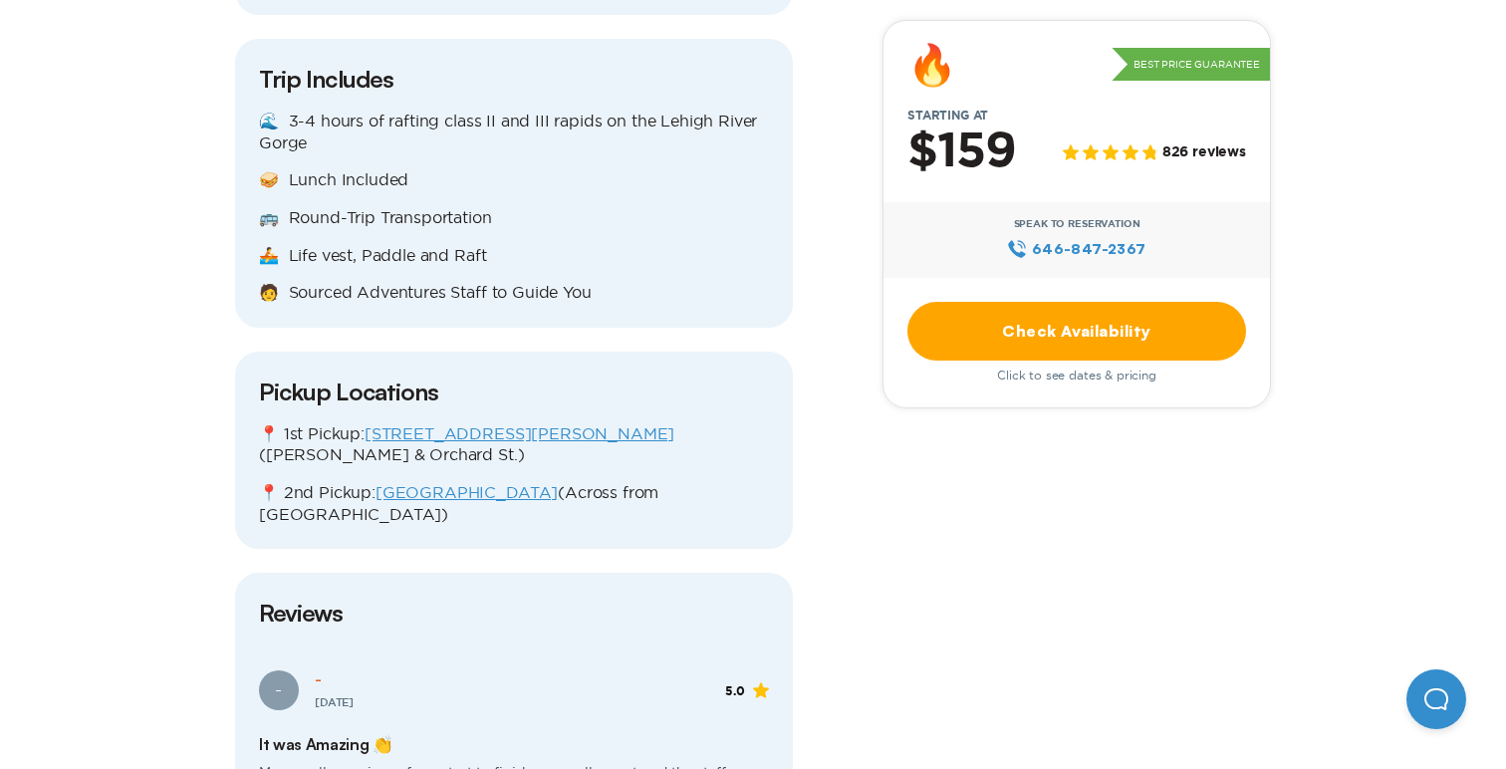
scroll to position [2517, 0]
